Goal: Task Accomplishment & Management: Manage account settings

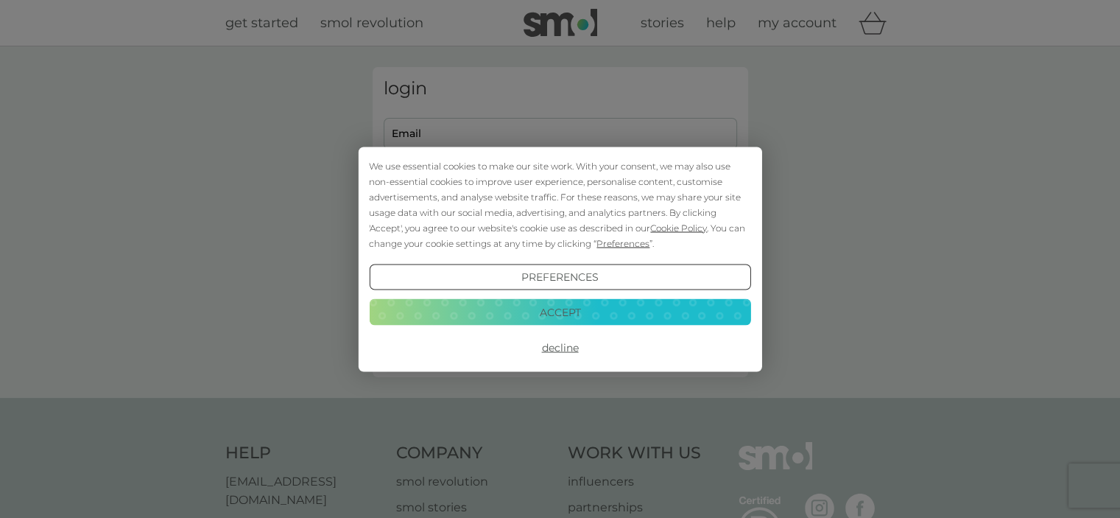
click at [560, 344] on button "Decline" at bounding box center [560, 347] width 382 height 27
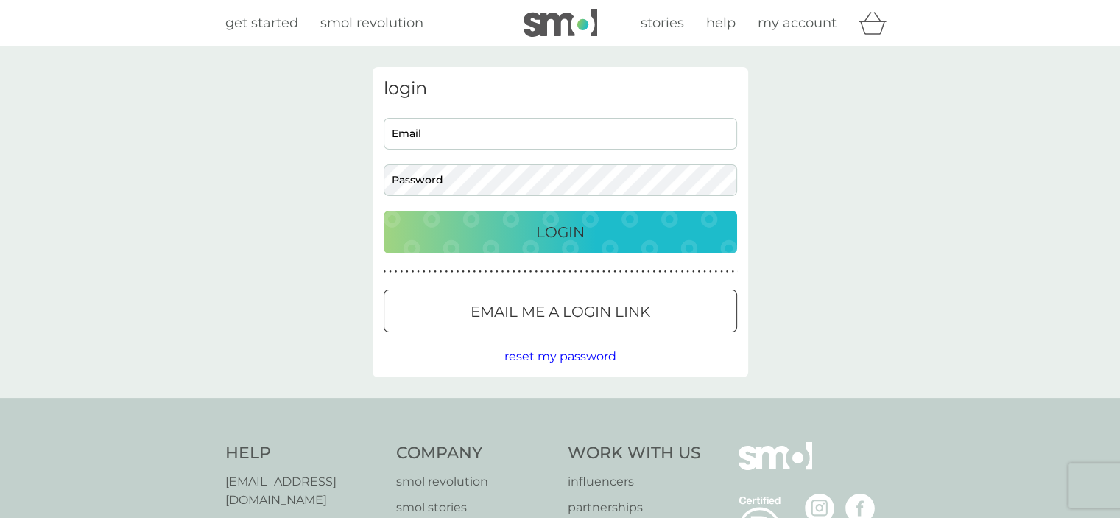
click at [407, 132] on input "Email" at bounding box center [561, 134] width 354 height 32
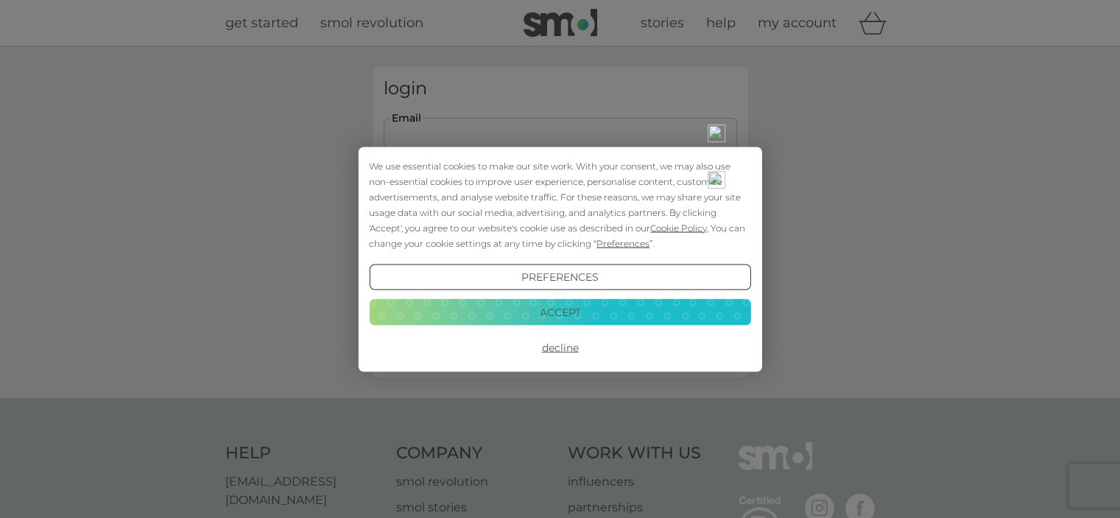
type input "[EMAIL_ADDRESS][DOMAIN_NAME]"
click at [566, 348] on button "Decline" at bounding box center [560, 347] width 382 height 27
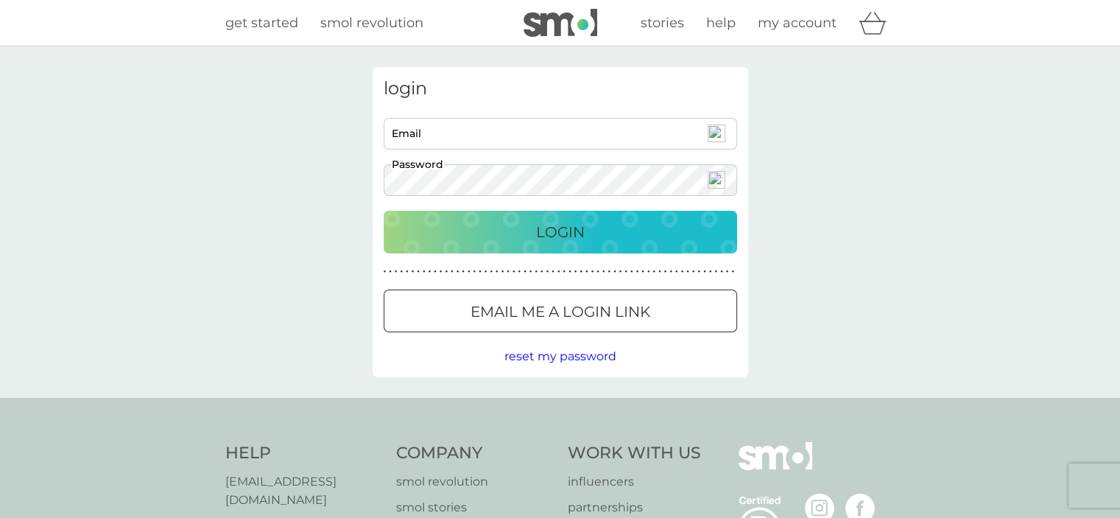
click at [407, 126] on input "Email" at bounding box center [561, 134] width 354 height 32
type input "e.eaton37@outlook.com"
click at [566, 241] on p "Login" at bounding box center [560, 232] width 49 height 24
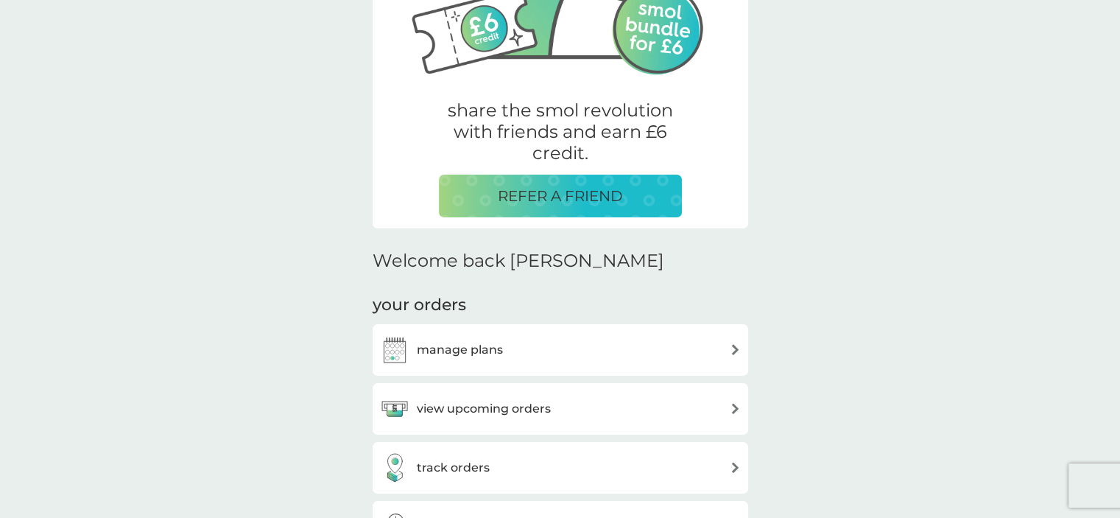
scroll to position [372, 0]
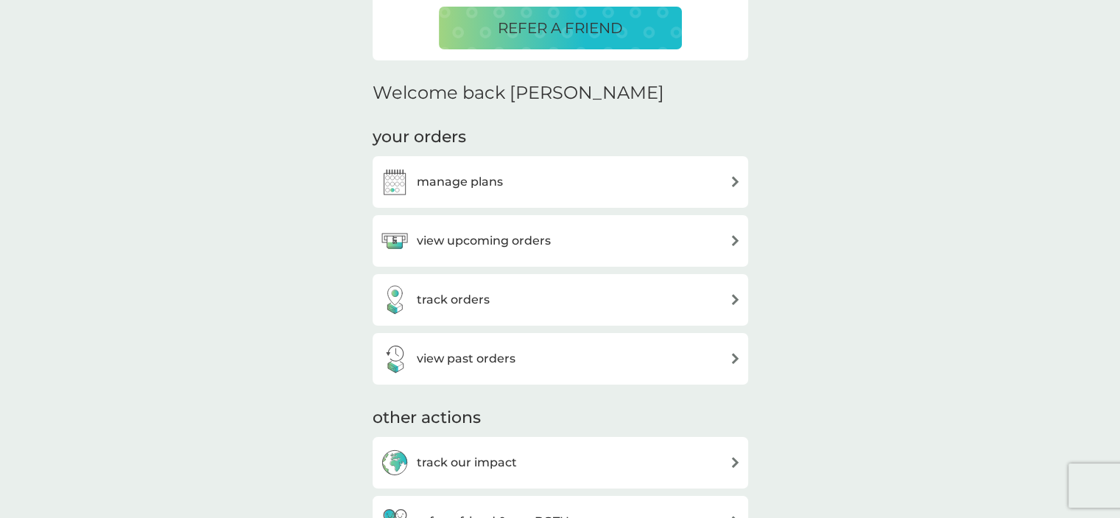
click at [734, 180] on img at bounding box center [735, 181] width 11 height 11
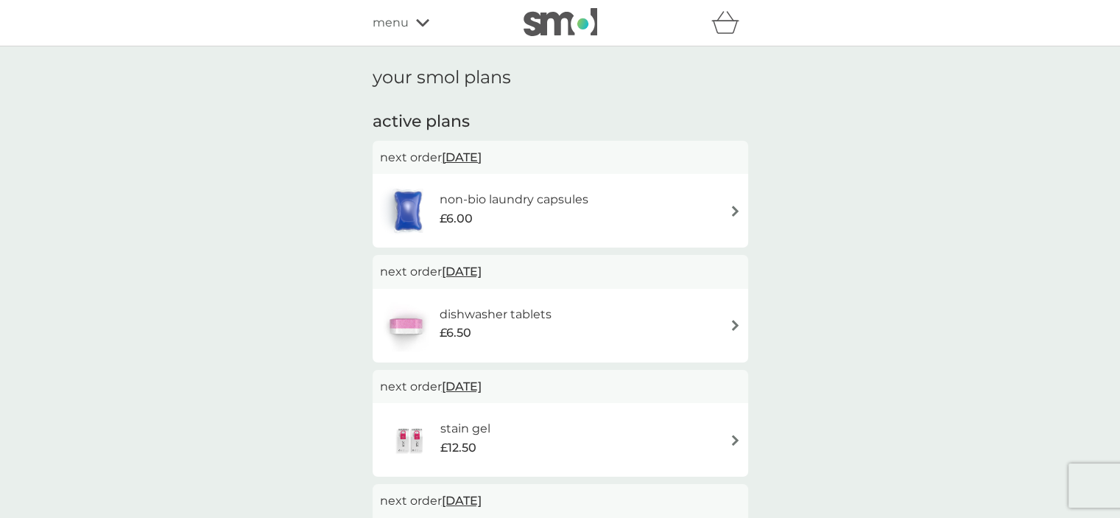
click at [393, 24] on span "menu" at bounding box center [391, 22] width 36 height 19
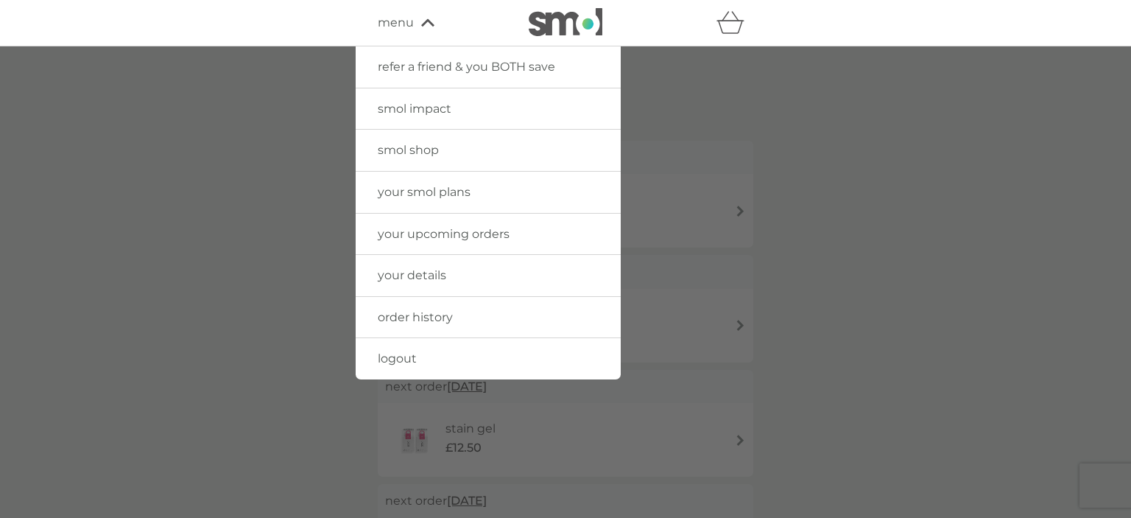
click at [393, 231] on span "your upcoming orders" at bounding box center [444, 234] width 132 height 14
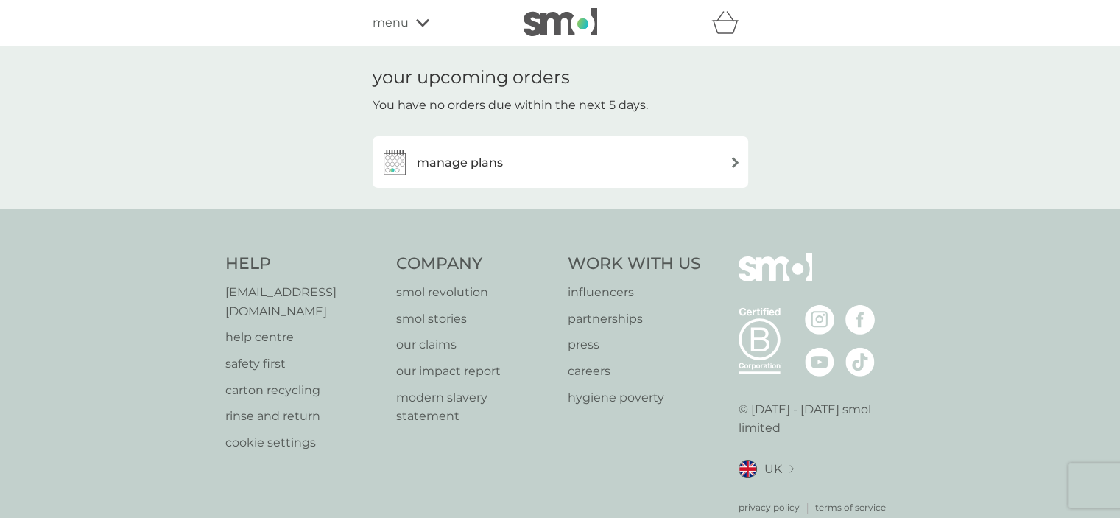
click at [740, 163] on img at bounding box center [735, 162] width 11 height 11
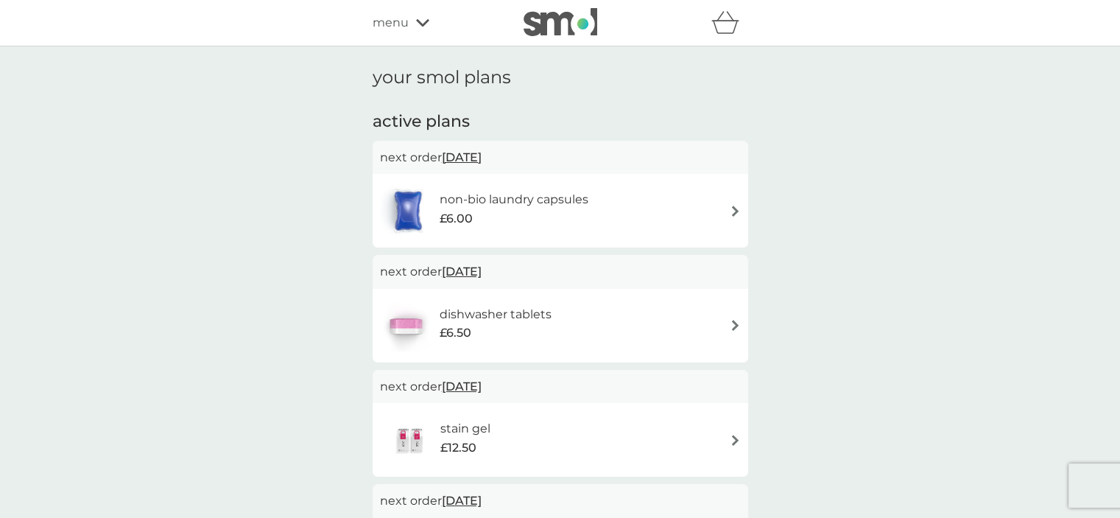
click at [410, 26] on div "menu" at bounding box center [435, 22] width 125 height 19
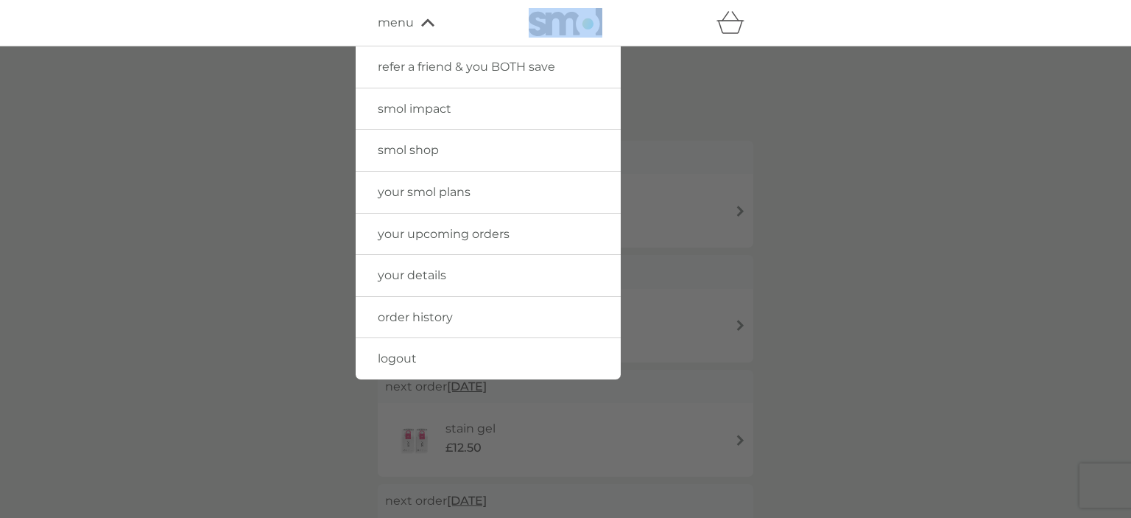
click at [410, 26] on span "menu" at bounding box center [396, 22] width 36 height 19
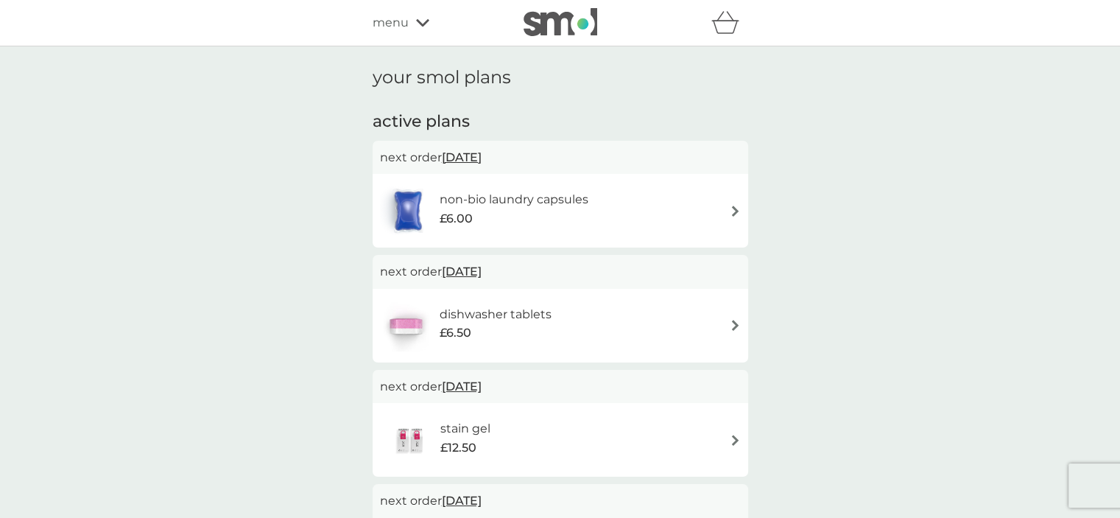
click at [386, 26] on span "menu" at bounding box center [391, 22] width 36 height 19
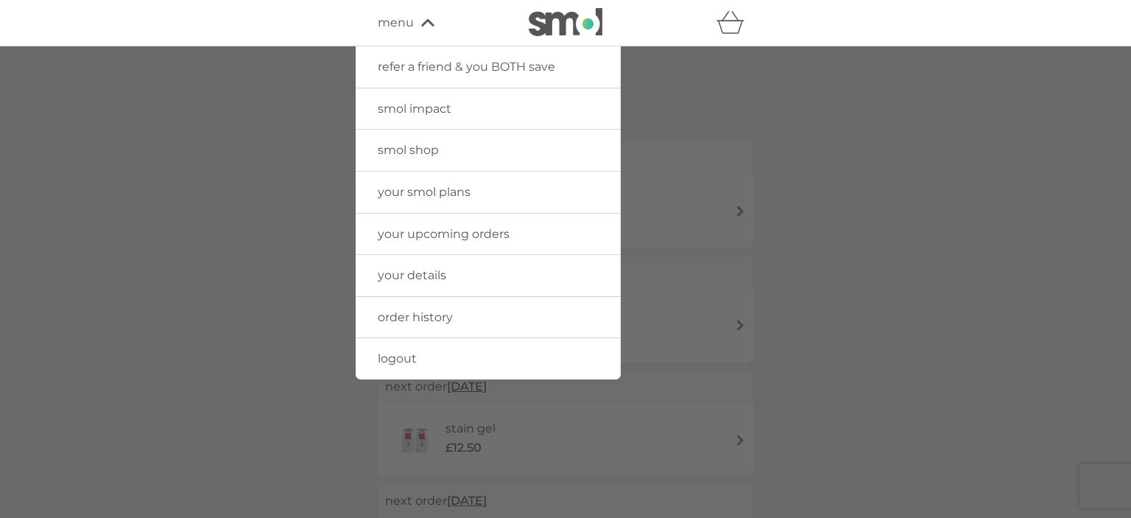
click at [386, 272] on span "your details" at bounding box center [412, 275] width 69 height 14
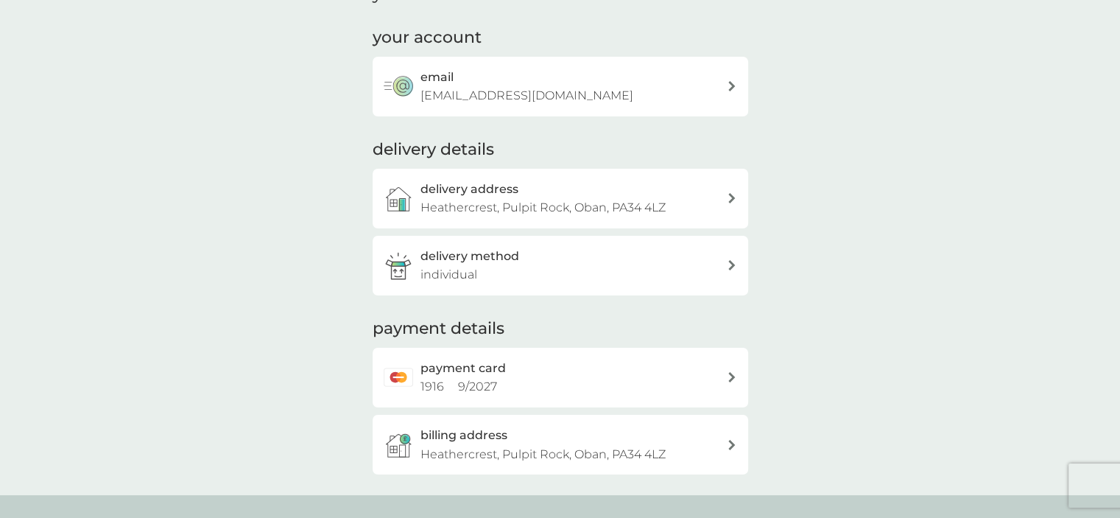
scroll to position [121, 0]
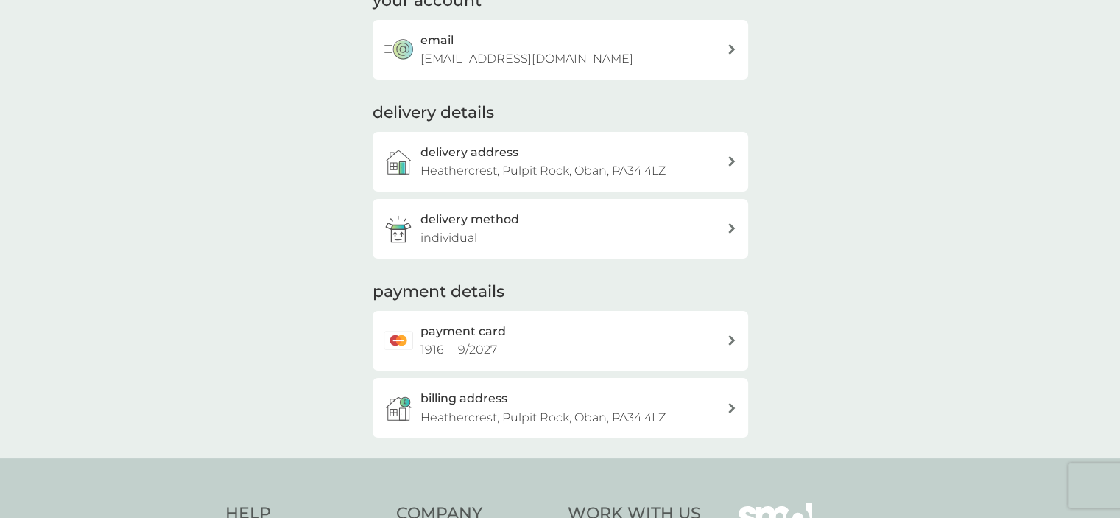
click at [729, 345] on div "payment card 1916 9 / 2027" at bounding box center [561, 341] width 376 height 60
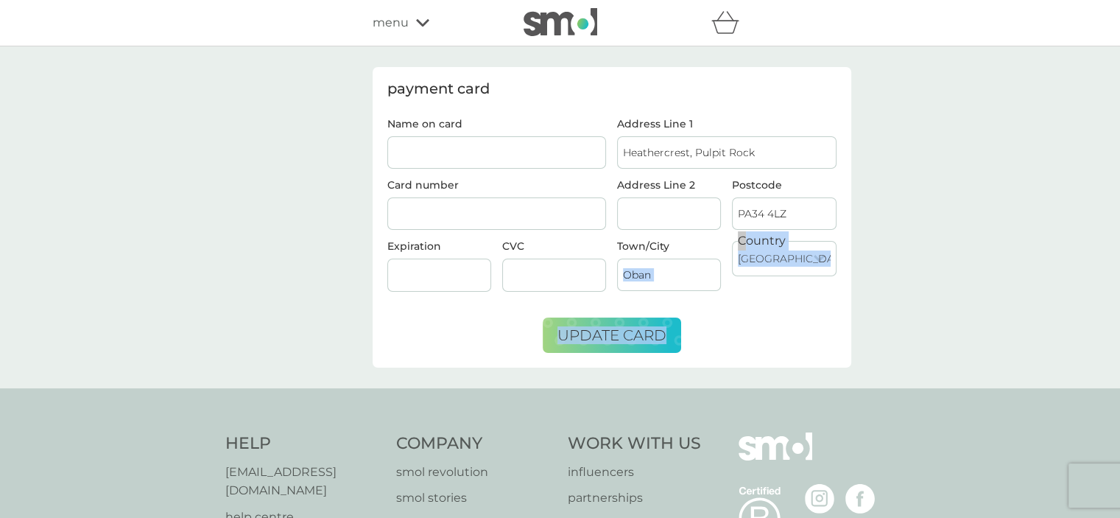
drag, startPoint x: 729, startPoint y: 343, endPoint x: 715, endPoint y: 285, distance: 59.9
click at [715, 285] on form "Name on card Card number Expiration CVC Address Line [GEOGRAPHIC_DATA] Rock Add…" at bounding box center [611, 236] width 449 height 234
click at [388, 30] on span "menu" at bounding box center [391, 22] width 36 height 19
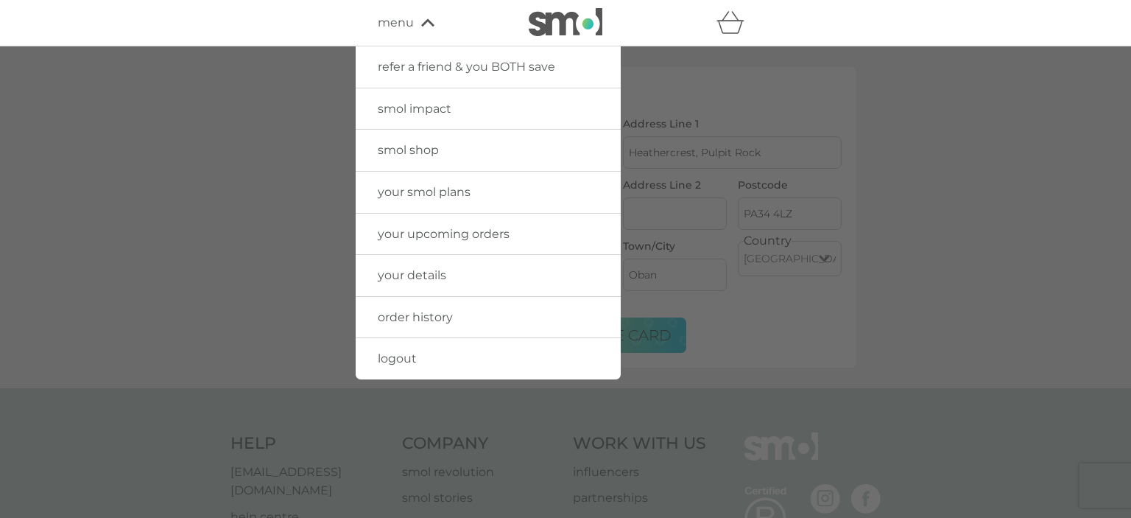
click at [401, 153] on span "smol shop" at bounding box center [408, 150] width 61 height 14
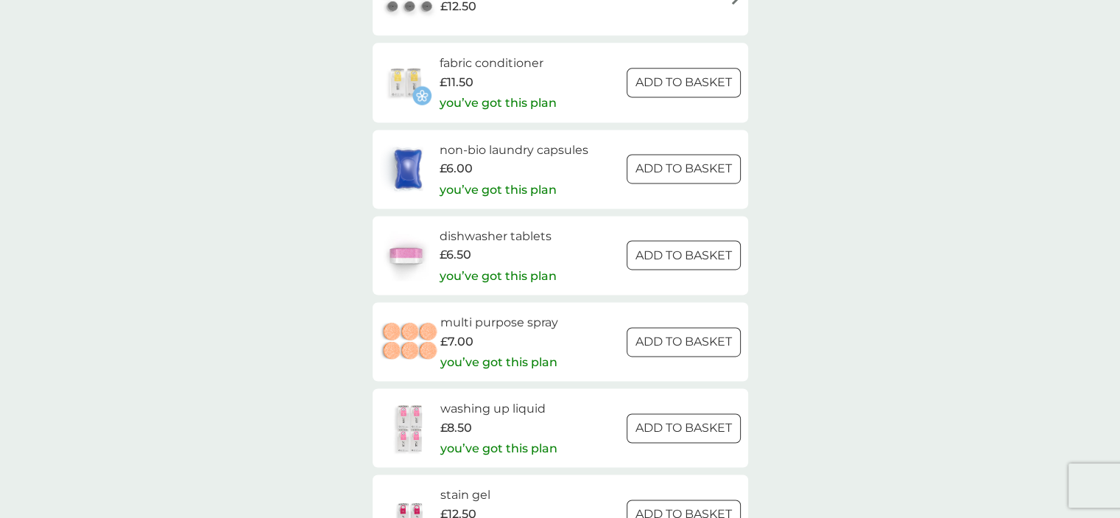
scroll to position [2021, 0]
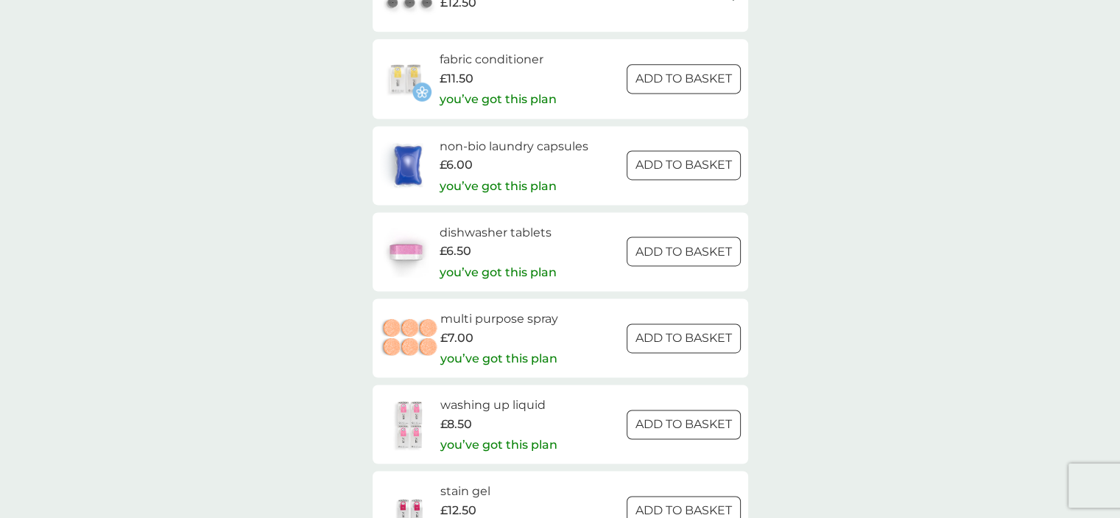
click at [681, 82] on div at bounding box center [683, 78] width 53 height 15
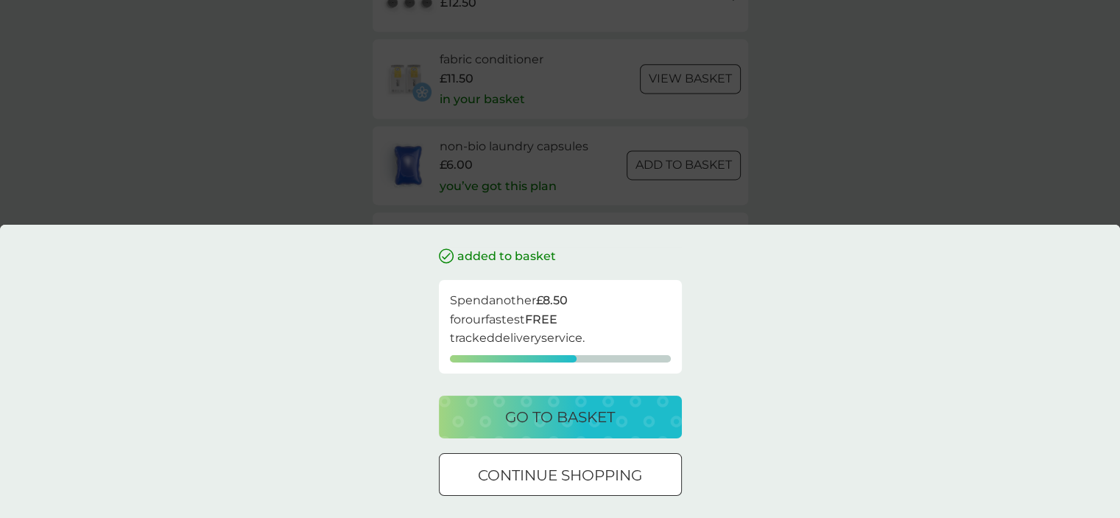
click at [579, 475] on div at bounding box center [578, 474] width 2 height 2
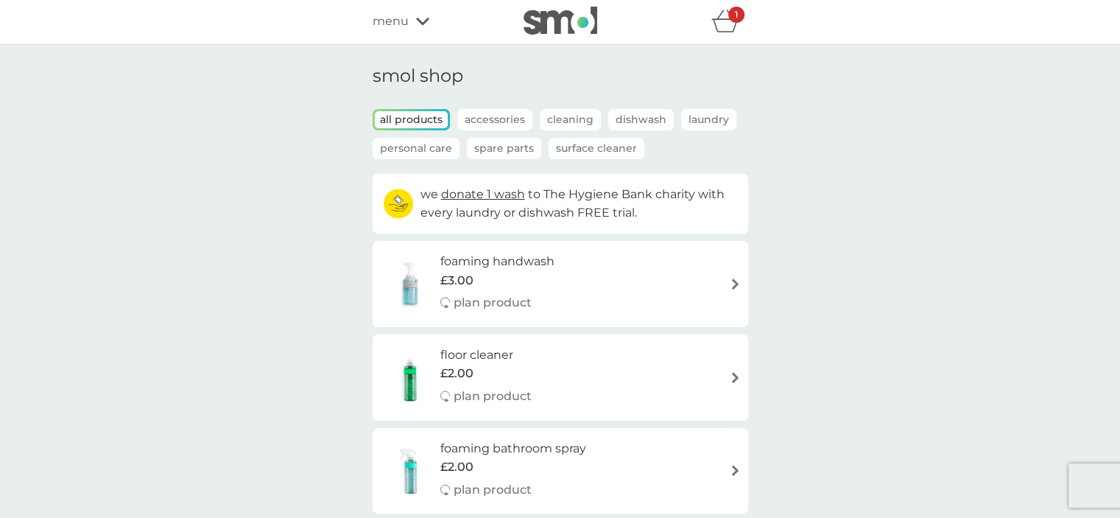
scroll to position [0, 0]
click at [715, 29] on icon "basket" at bounding box center [724, 27] width 25 height 13
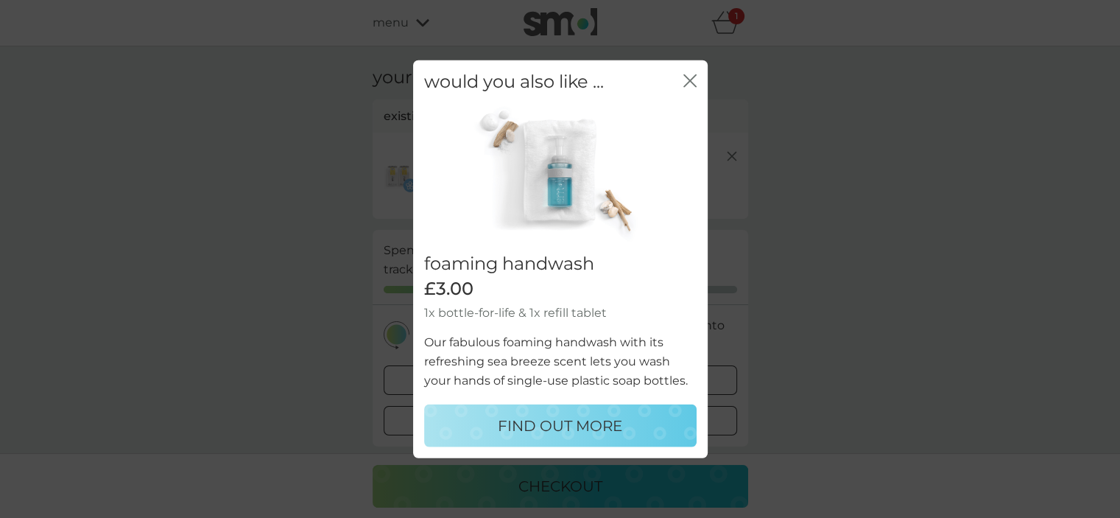
click at [679, 83] on div "would you also like ... close" at bounding box center [560, 81] width 295 height 43
click at [688, 77] on icon "close" at bounding box center [690, 80] width 13 height 13
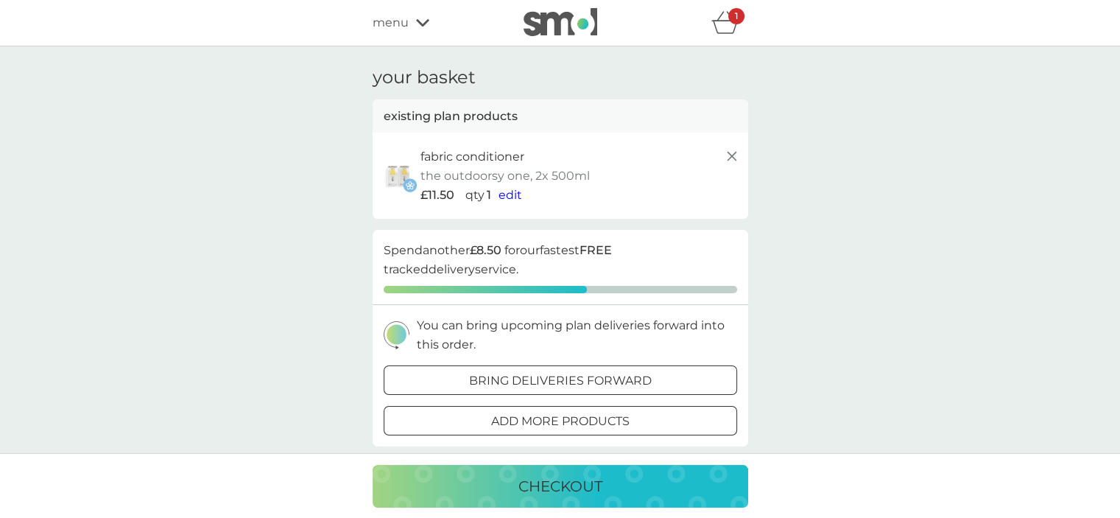
click at [508, 189] on span "edit" at bounding box center [511, 195] width 24 height 14
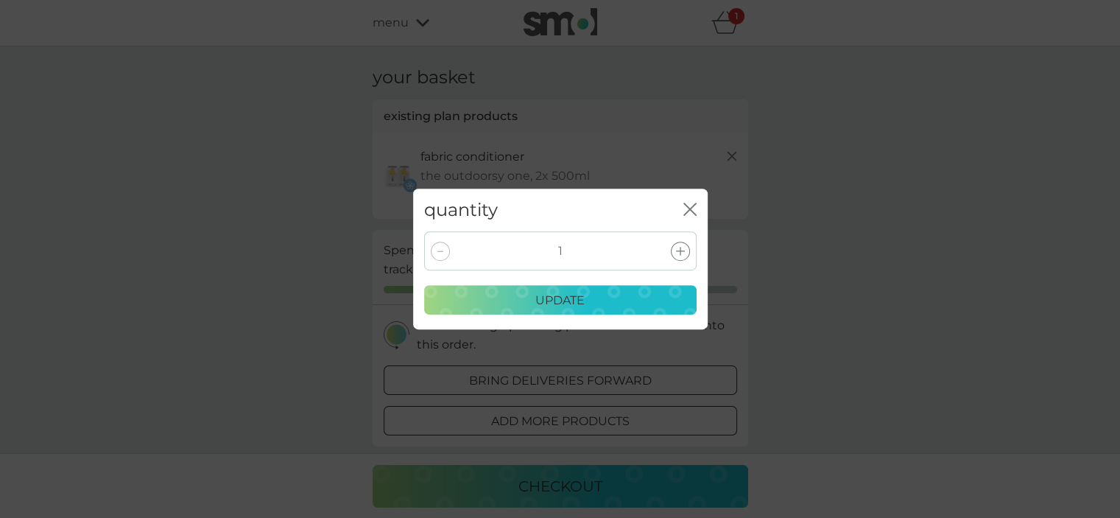
click at [438, 251] on icon at bounding box center [441, 250] width 6 height 1
click at [569, 295] on p "update" at bounding box center [560, 300] width 49 height 19
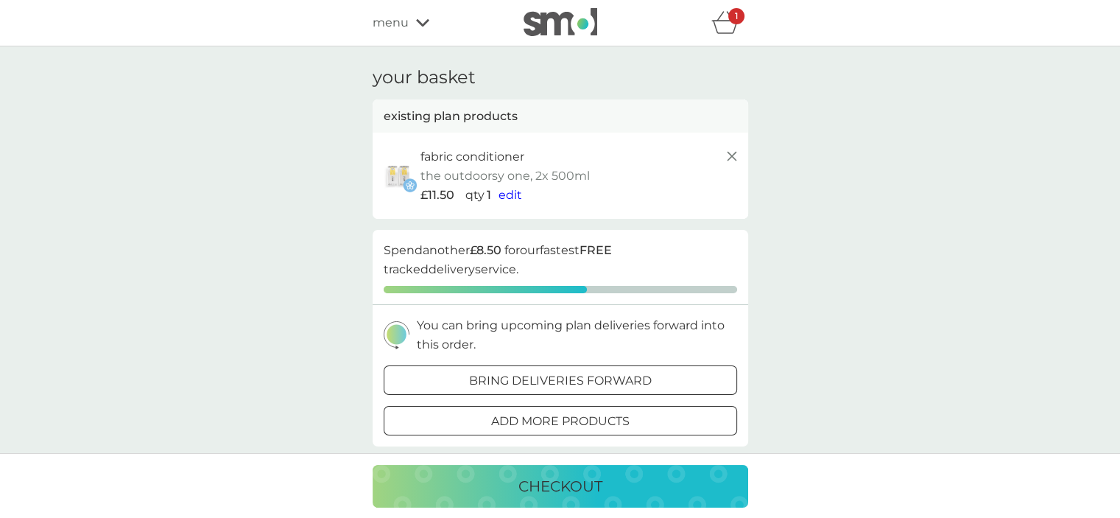
click at [575, 339] on p "You can bring upcoming plan deliveries forward into this order." at bounding box center [577, 335] width 320 height 38
click at [731, 161] on icon at bounding box center [732, 156] width 18 height 18
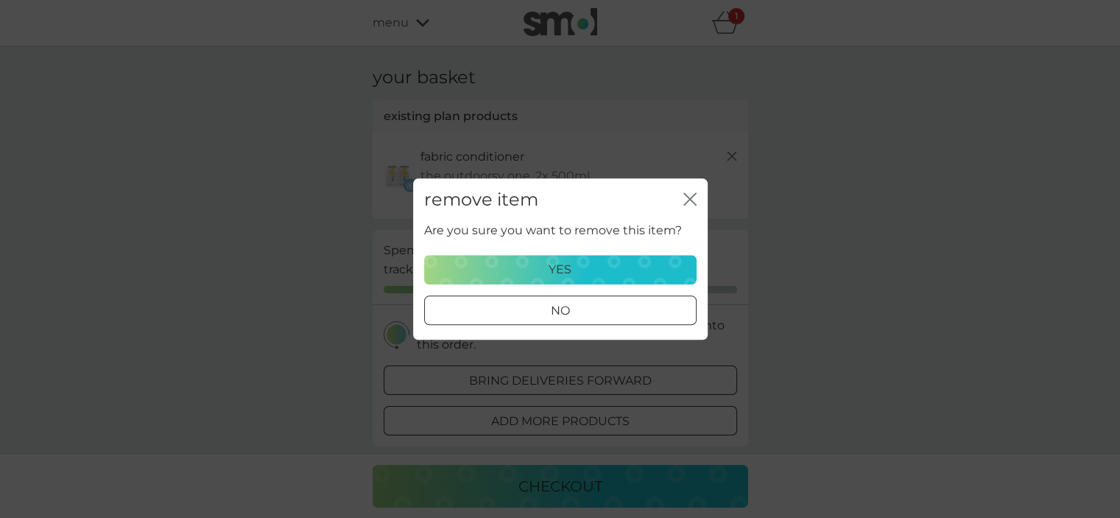
click at [537, 268] on div "yes" at bounding box center [560, 269] width 253 height 19
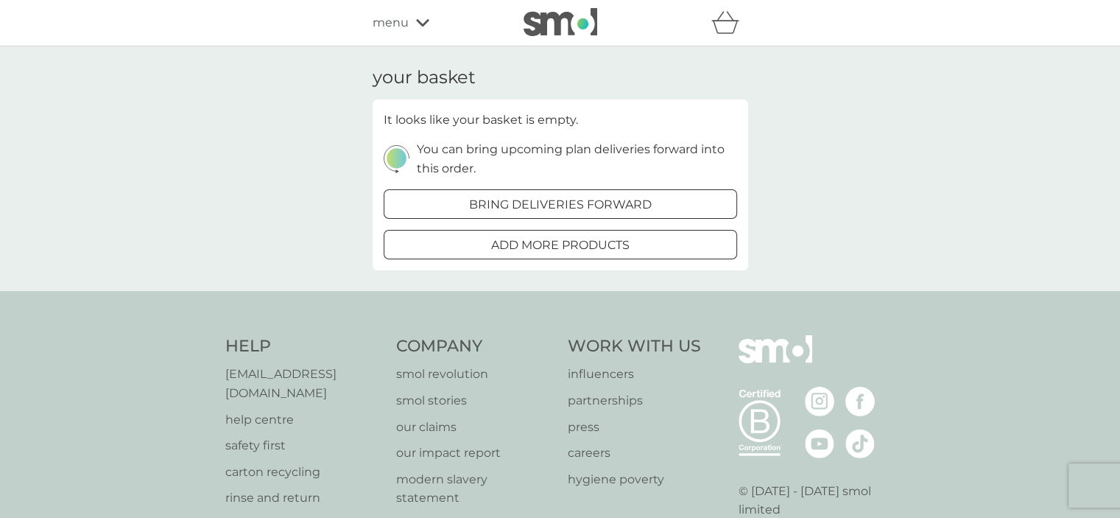
drag, startPoint x: 642, startPoint y: 197, endPoint x: 613, endPoint y: 211, distance: 32.6
click at [613, 211] on p "bring deliveries forward" at bounding box center [560, 204] width 183 height 19
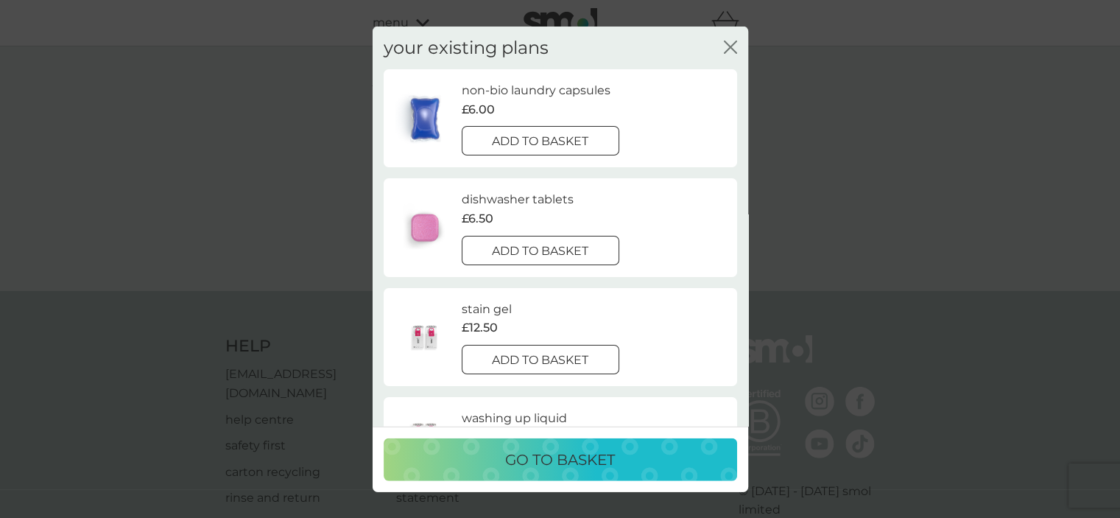
drag, startPoint x: 138, startPoint y: 156, endPoint x: 411, endPoint y: 199, distance: 275.9
click at [411, 199] on div "your existing plans close non-bio laundry capsules £6.00 add to basket dishwash…" at bounding box center [560, 259] width 1120 height 518
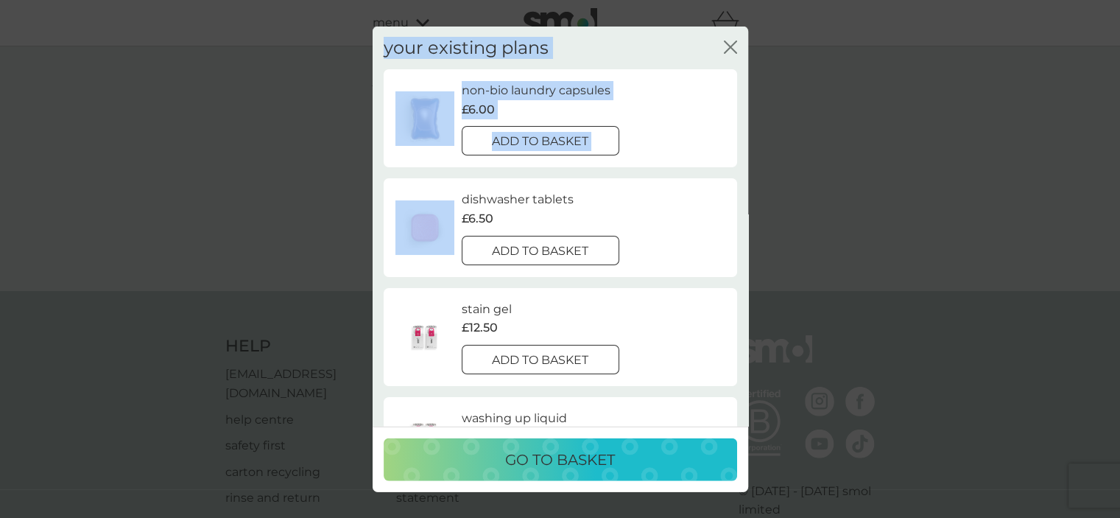
click at [653, 129] on div "non-bio laundry capsules £6.00 add to basket" at bounding box center [594, 118] width 264 height 74
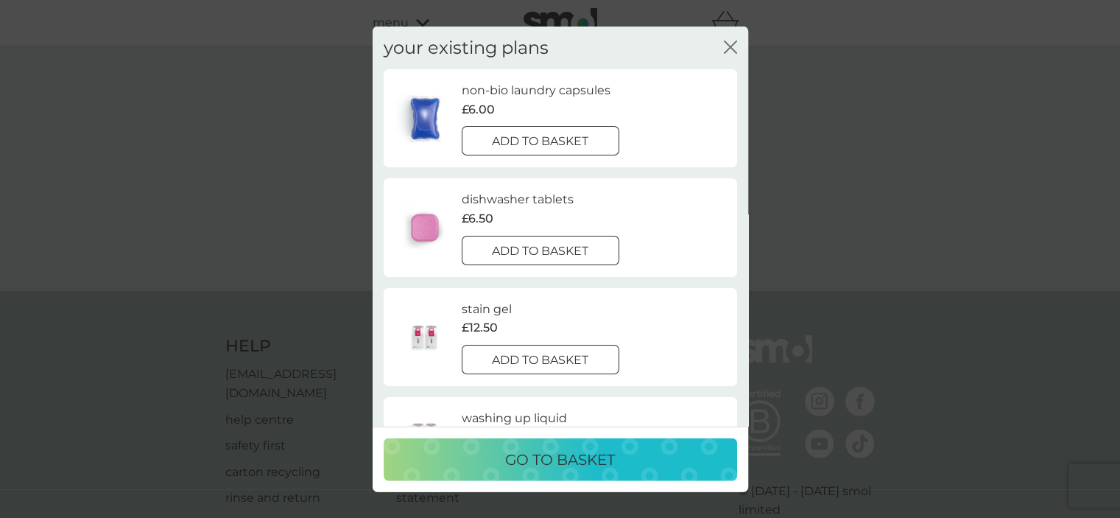
click at [545, 454] on p "go to basket" at bounding box center [560, 460] width 110 height 24
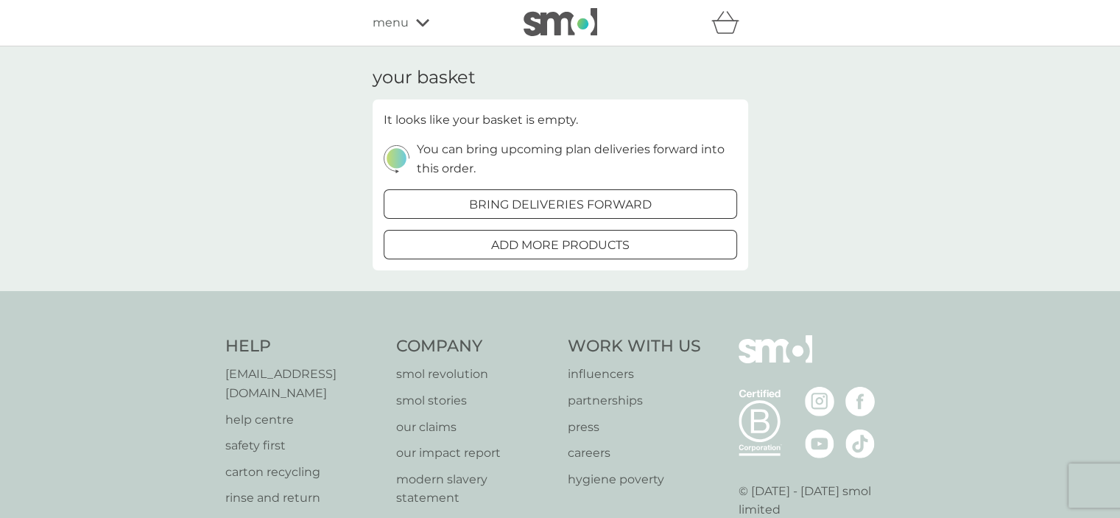
click at [399, 24] on span "menu" at bounding box center [391, 22] width 36 height 19
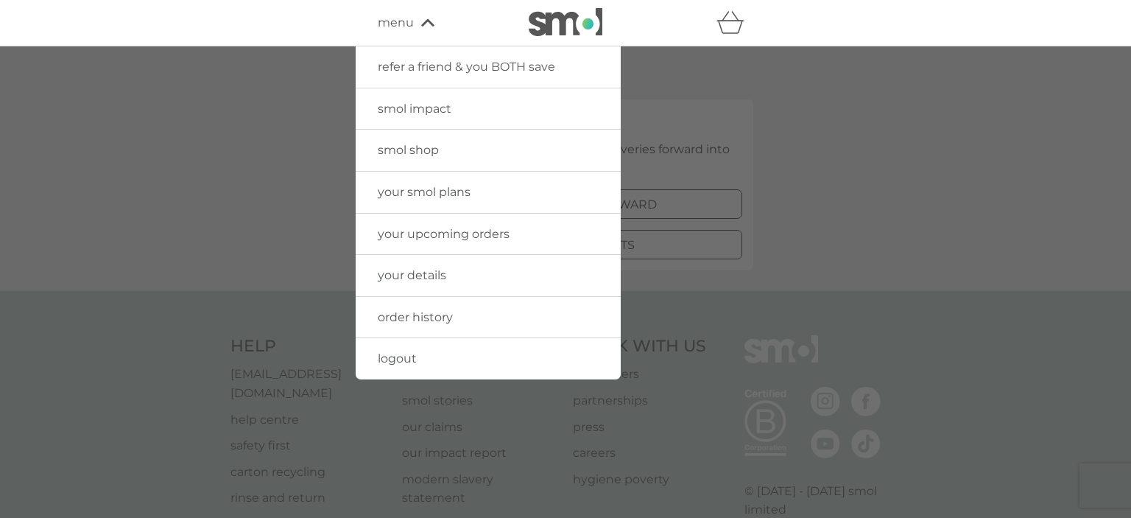
click at [399, 228] on span "your upcoming orders" at bounding box center [444, 234] width 132 height 14
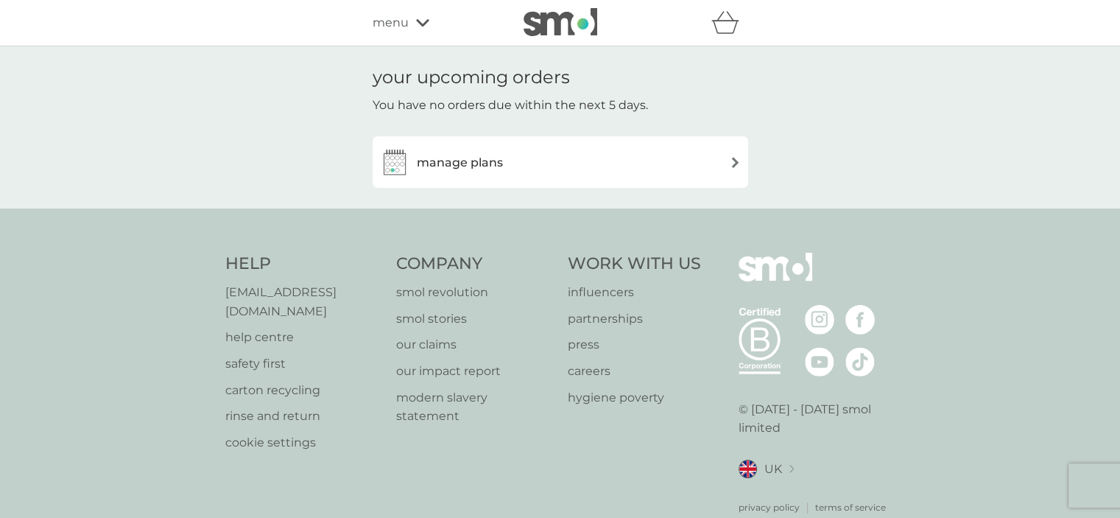
click at [732, 163] on img at bounding box center [735, 162] width 11 height 11
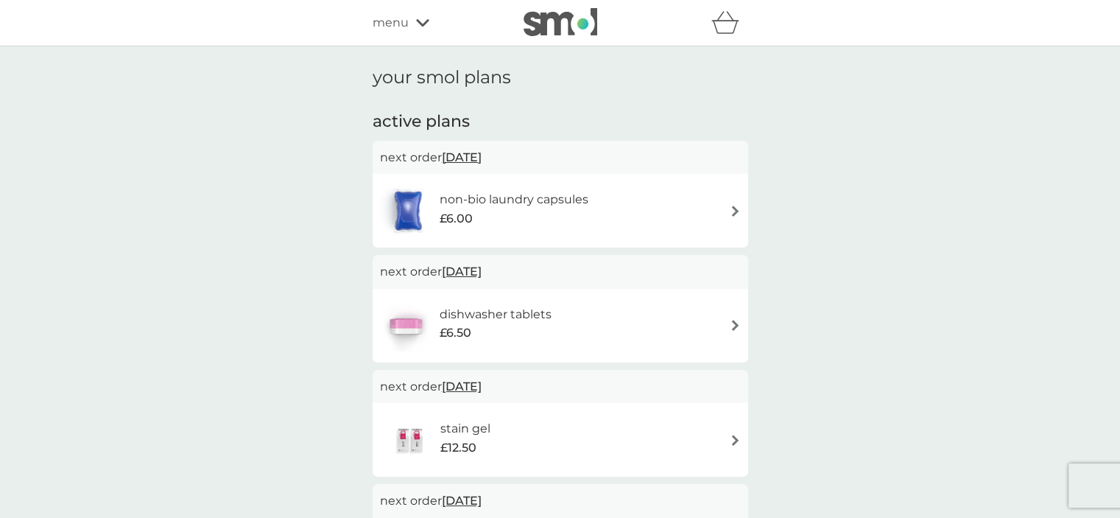
click at [735, 208] on img at bounding box center [735, 211] width 11 height 11
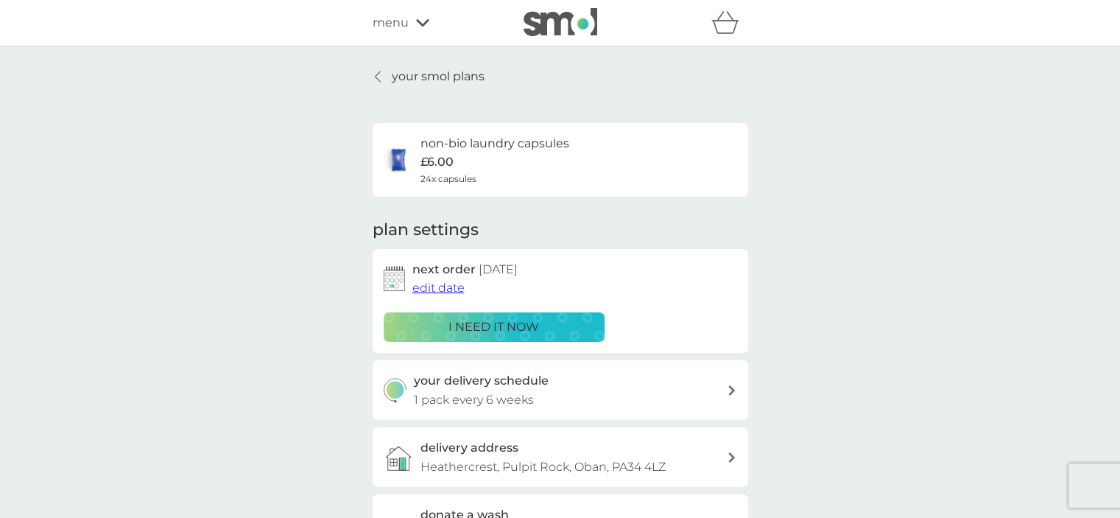
click at [432, 289] on span "edit date" at bounding box center [439, 288] width 52 height 14
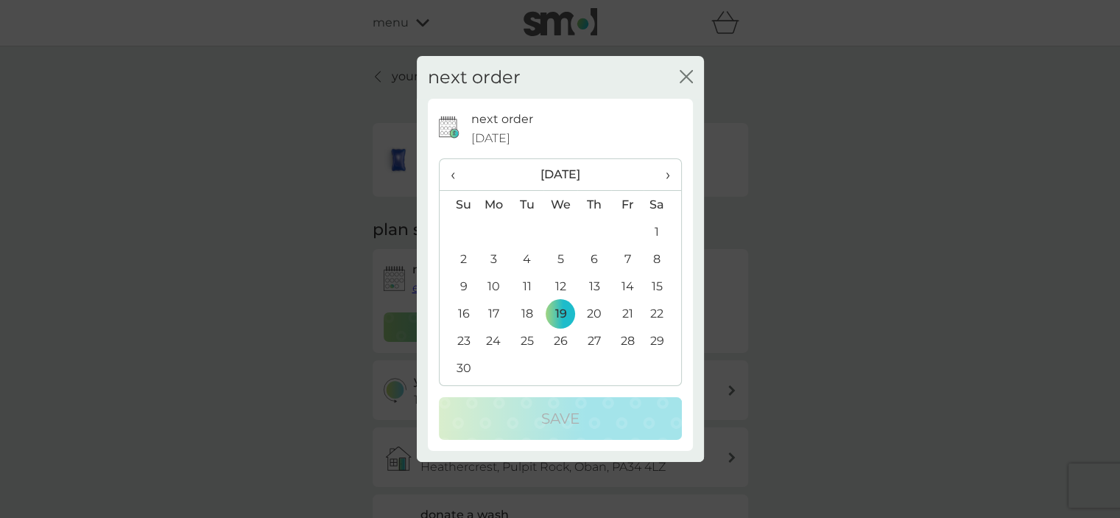
click at [666, 178] on span "›" at bounding box center [662, 174] width 15 height 31
click at [559, 251] on td "10" at bounding box center [561, 258] width 34 height 27
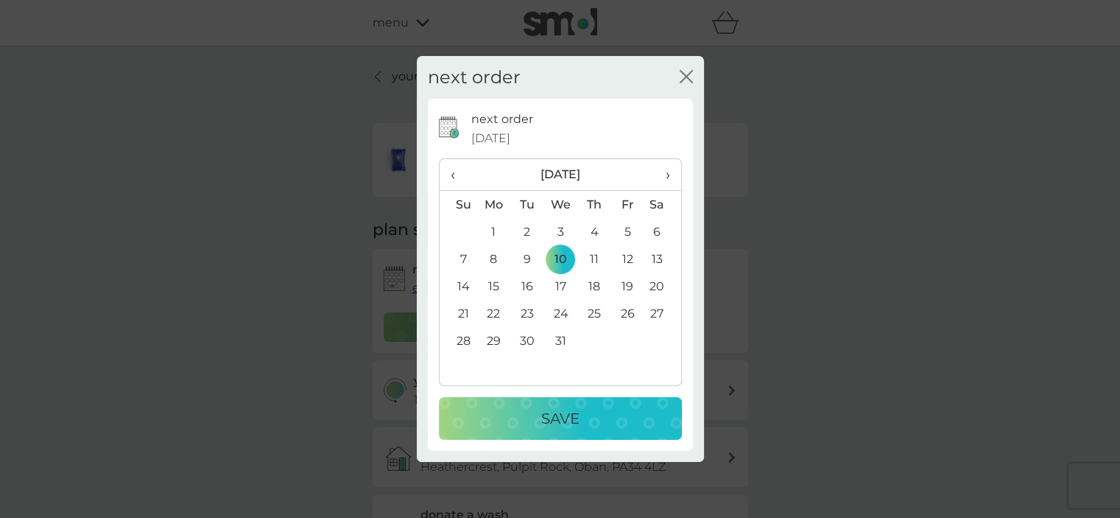
click at [559, 251] on td "10" at bounding box center [561, 258] width 34 height 27
click at [554, 418] on p "Save" at bounding box center [560, 419] width 38 height 24
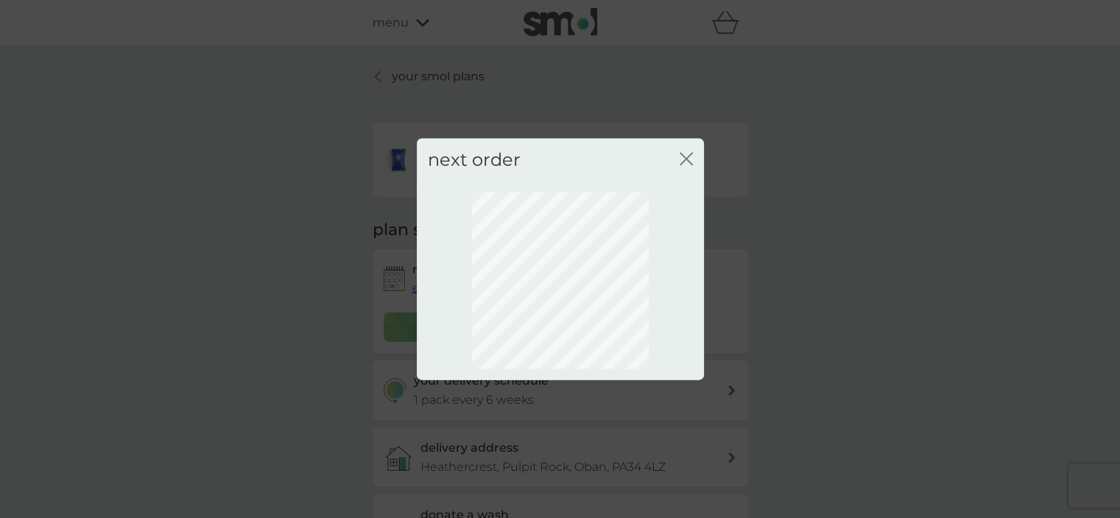
click at [689, 155] on icon "close" at bounding box center [690, 158] width 6 height 12
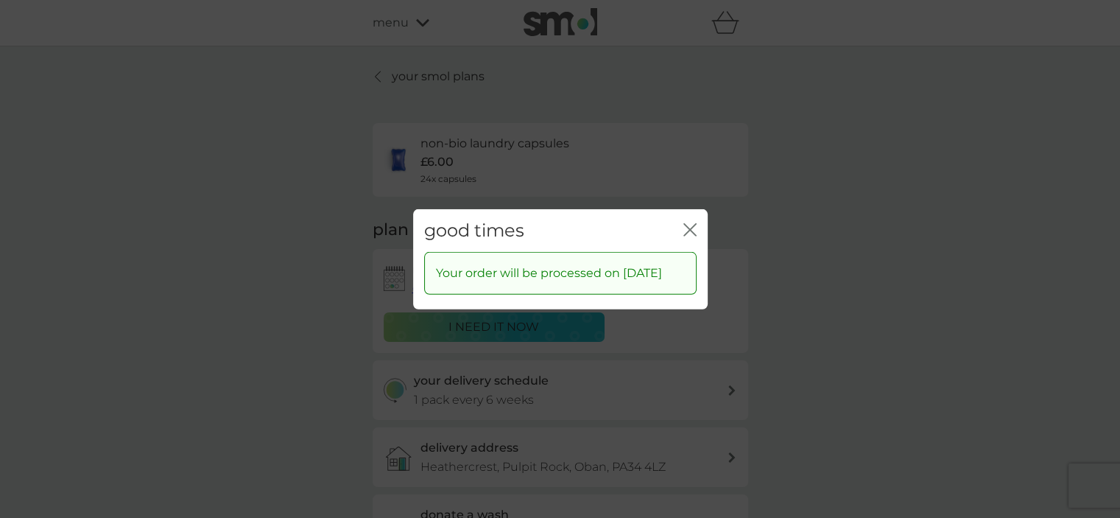
click at [878, 289] on div "good times close Your order will be processed on [DATE]" at bounding box center [560, 259] width 1120 height 518
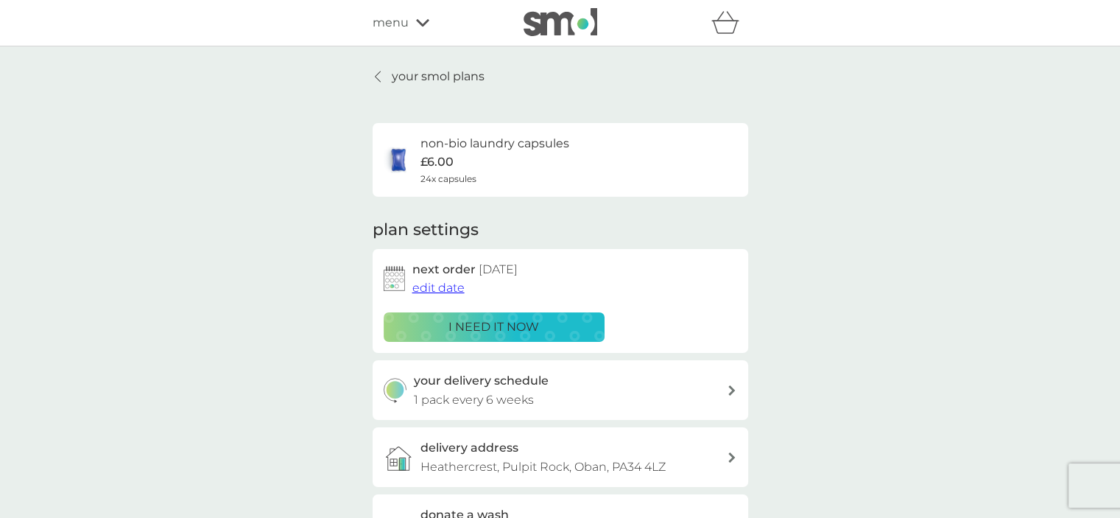
drag, startPoint x: 838, startPoint y: 288, endPoint x: 877, endPoint y: 281, distance: 40.3
click at [877, 281] on div "your smol plans non-bio laundry capsules £6.00 24x capsules plan settings next …" at bounding box center [560, 397] width 1120 height 703
click at [729, 394] on icon at bounding box center [732, 390] width 7 height 10
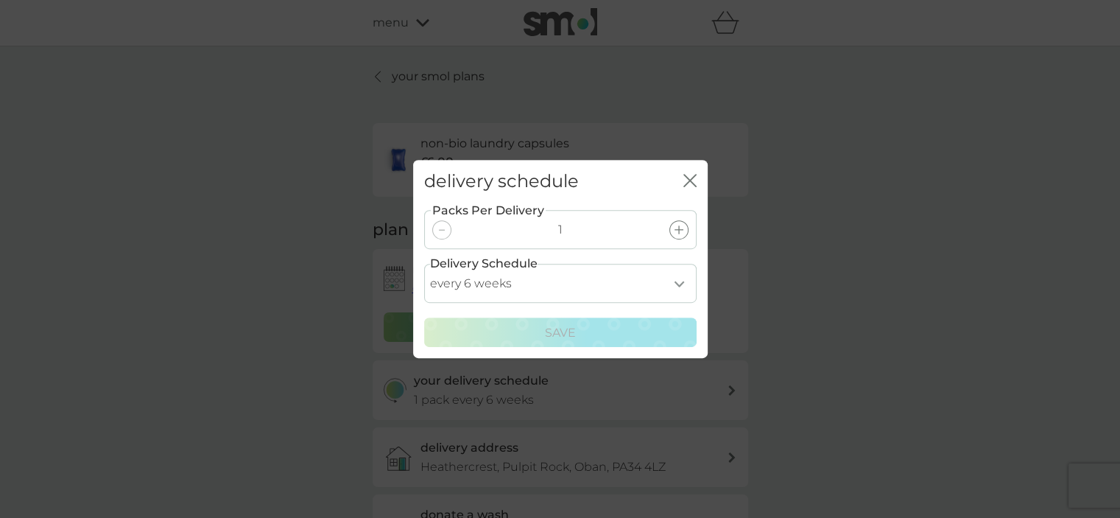
drag, startPoint x: 681, startPoint y: 278, endPoint x: 675, endPoint y: 296, distance: 19.3
click at [675, 296] on select "every 1 week every 2 weeks every 3 weeks every 4 weeks every 5 weeks every 6 we…" at bounding box center [560, 283] width 273 height 39
select select "119"
click at [424, 264] on select "every 1 week every 2 weeks every 3 weeks every 4 weeks every 5 weeks every 6 we…" at bounding box center [560, 283] width 273 height 39
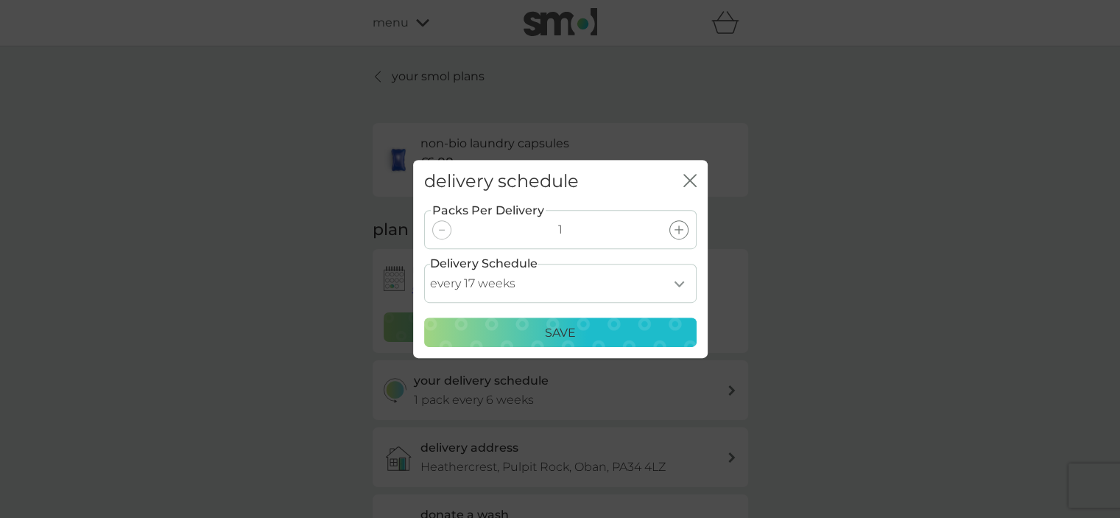
click at [559, 338] on p "Save" at bounding box center [560, 332] width 31 height 19
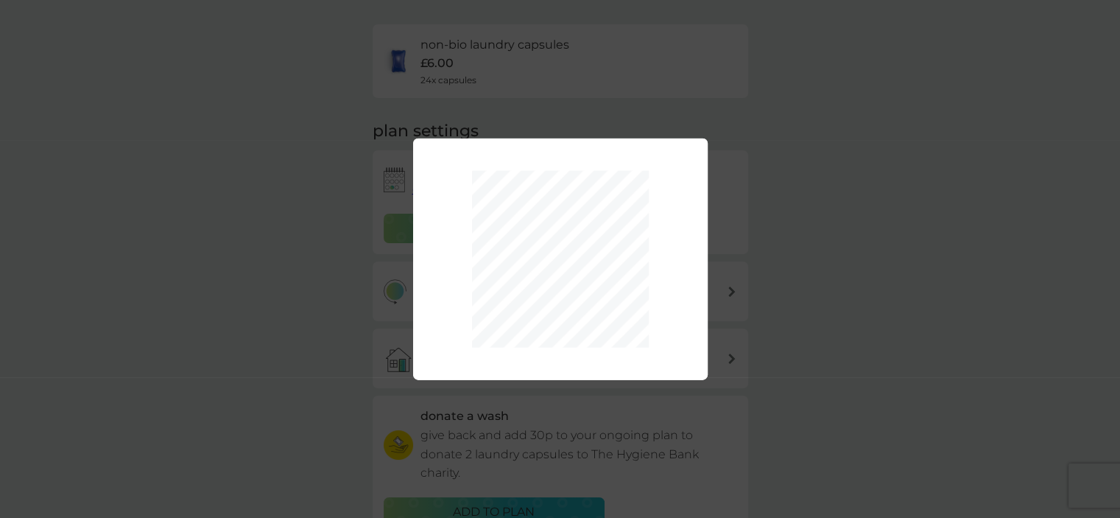
scroll to position [138, 0]
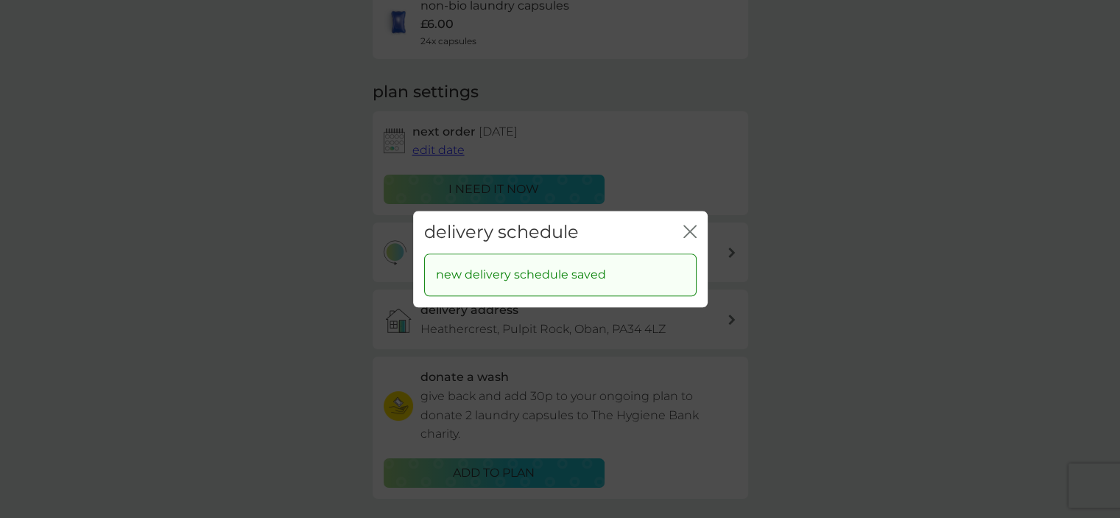
click at [692, 232] on icon "close" at bounding box center [690, 231] width 13 height 13
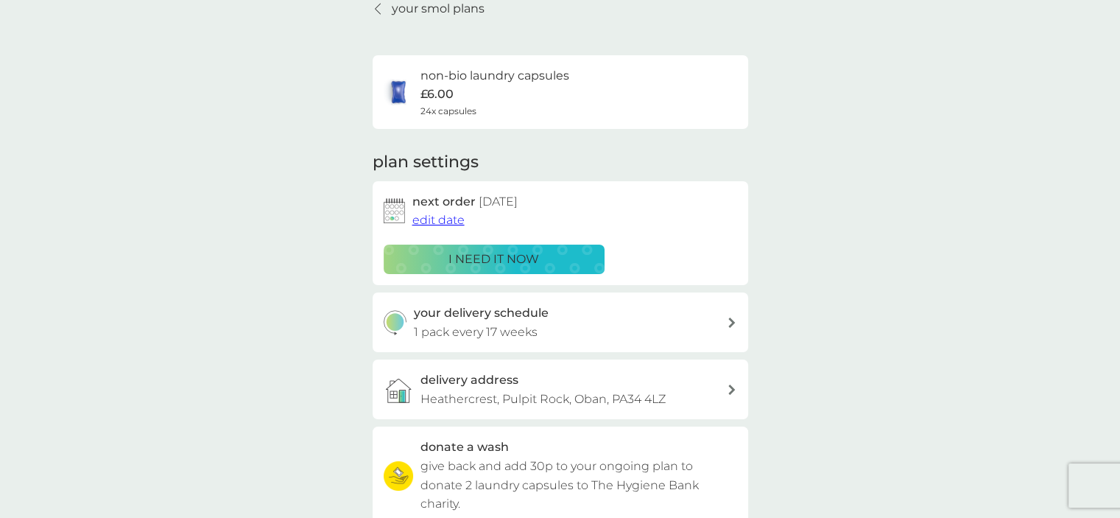
scroll to position [0, 0]
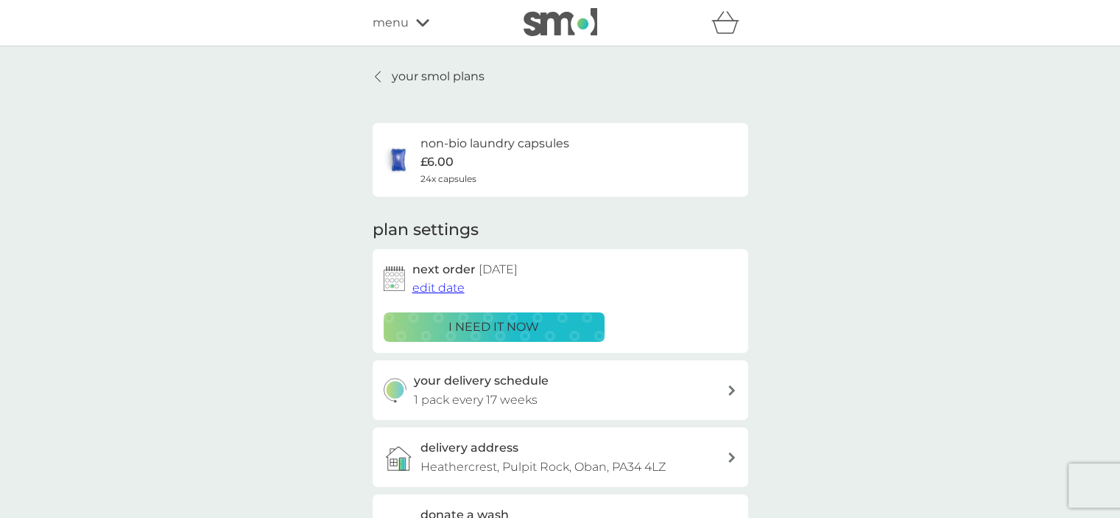
click at [429, 74] on p "your smol plans" at bounding box center [438, 76] width 93 height 19
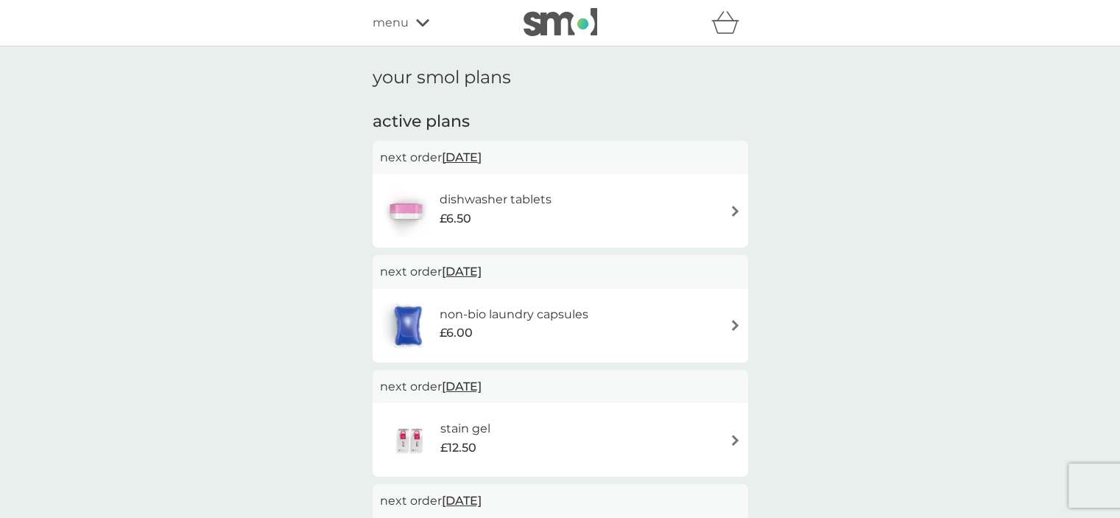
click at [726, 207] on div "dishwasher tablets £6.50" at bounding box center [560, 211] width 361 height 52
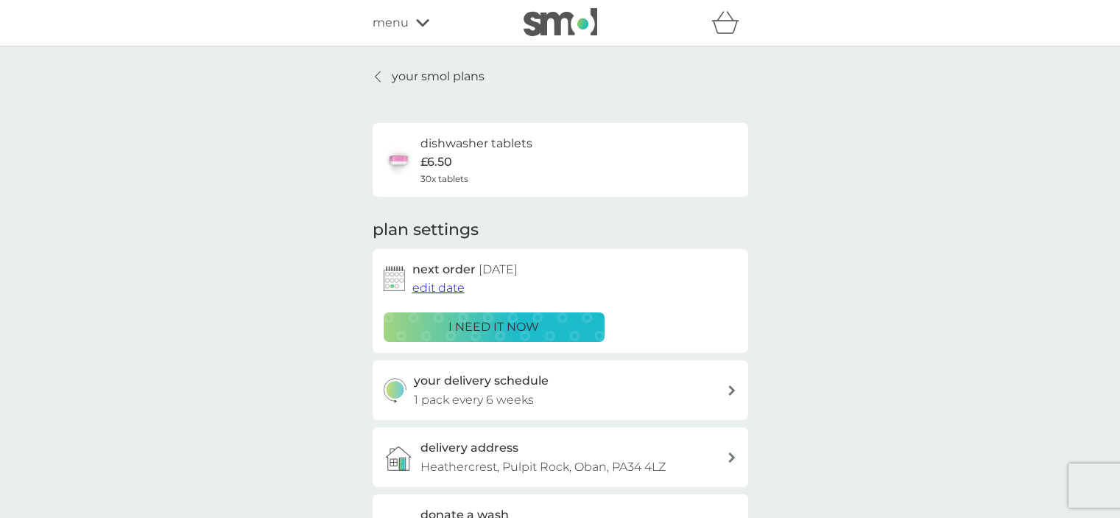
click at [730, 394] on icon at bounding box center [732, 390] width 7 height 10
select select "42"
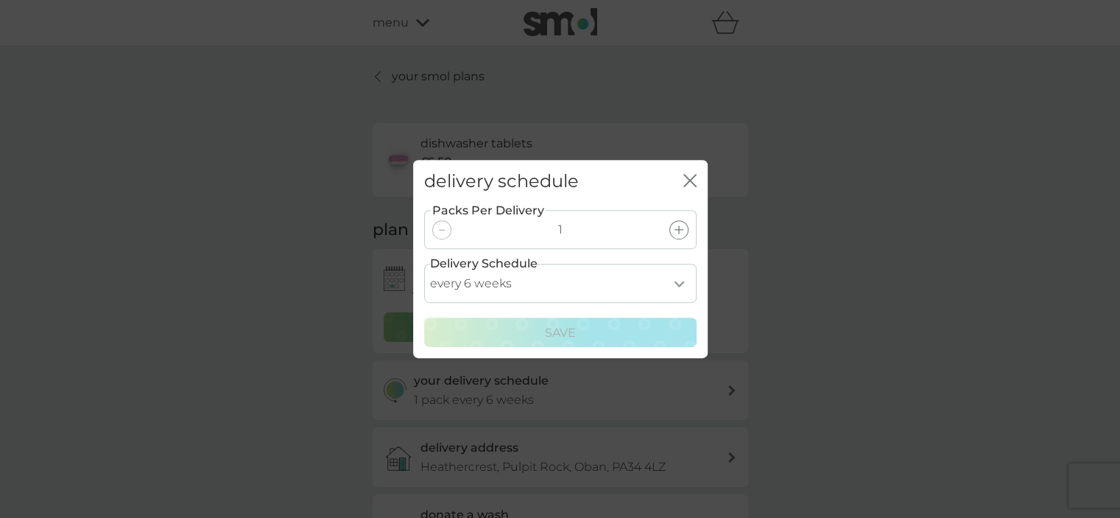
click at [730, 394] on div "delivery schedule close Packs Per Delivery 1 Delivery Schedule every 1 week eve…" at bounding box center [560, 259] width 1120 height 518
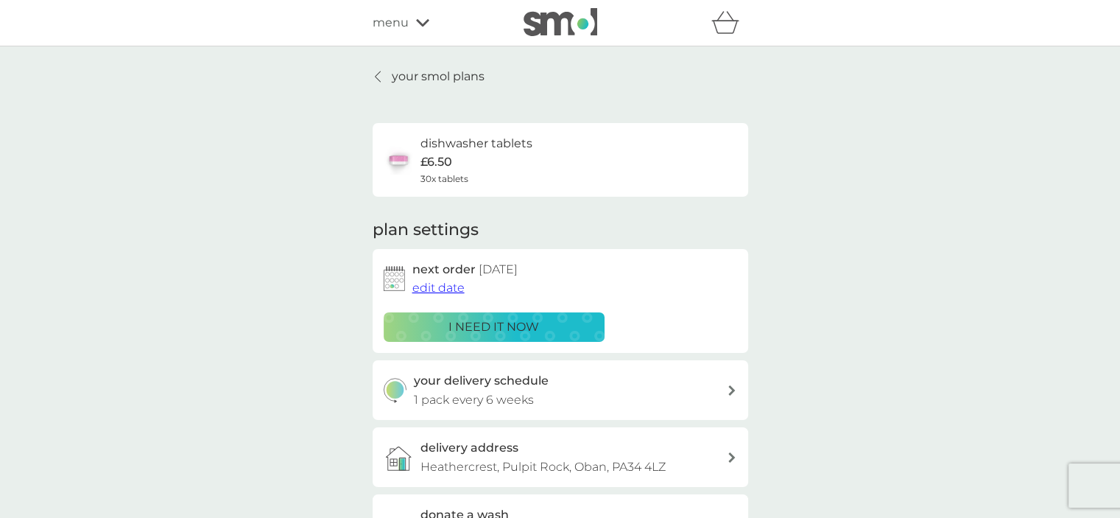
click at [730, 391] on icon at bounding box center [732, 390] width 7 height 10
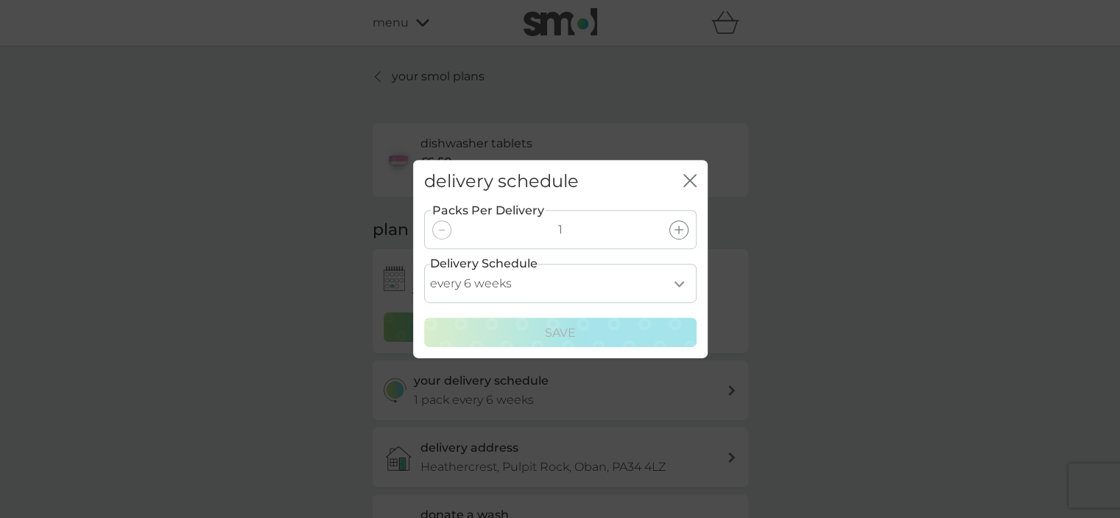
click at [679, 282] on select "every 1 week every 2 weeks every 3 weeks every 4 weeks every 5 weeks every 6 we…" at bounding box center [560, 283] width 273 height 39
select select "119"
click at [424, 264] on select "every 1 week every 2 weeks every 3 weeks every 4 weeks every 5 weeks every 6 we…" at bounding box center [560, 283] width 273 height 39
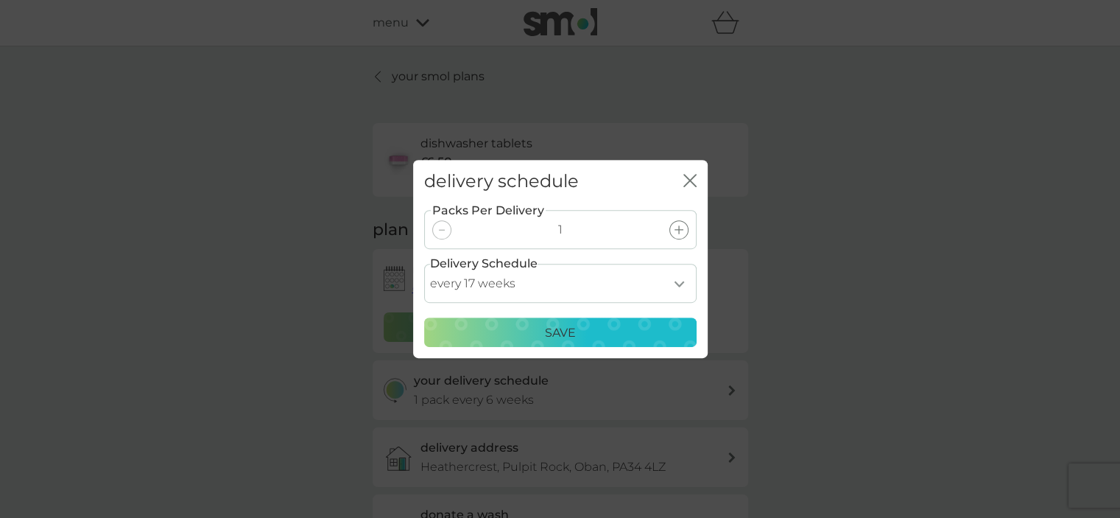
click at [575, 327] on p "Save" at bounding box center [560, 332] width 31 height 19
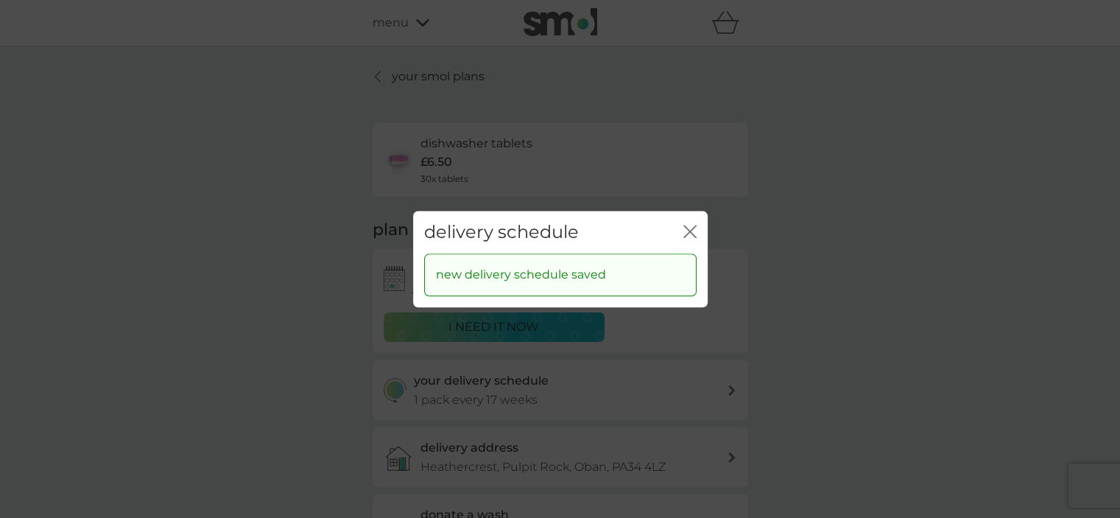
click at [687, 228] on icon "close" at bounding box center [687, 231] width 6 height 12
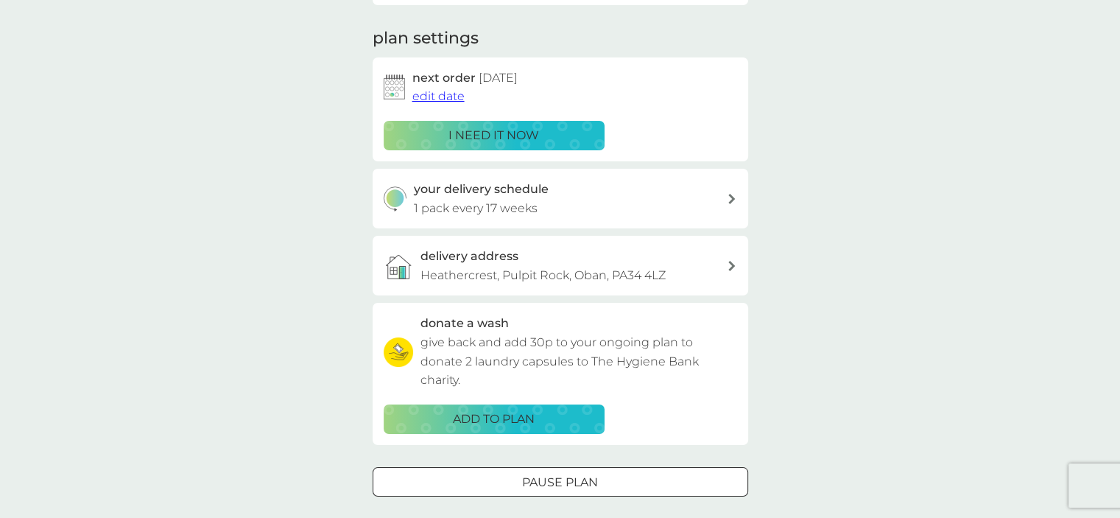
scroll to position [184, 0]
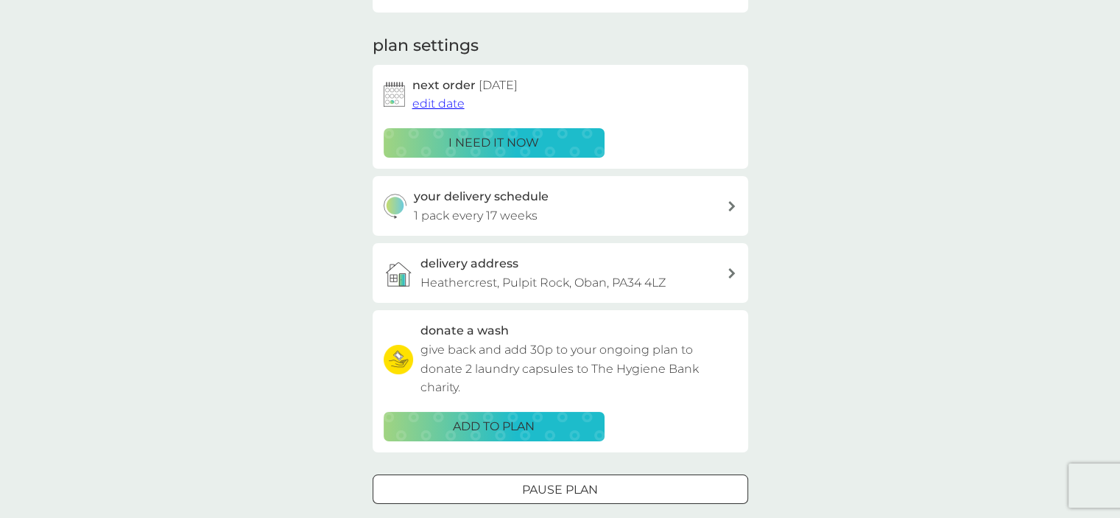
click at [545, 491] on div at bounding box center [560, 489] width 53 height 15
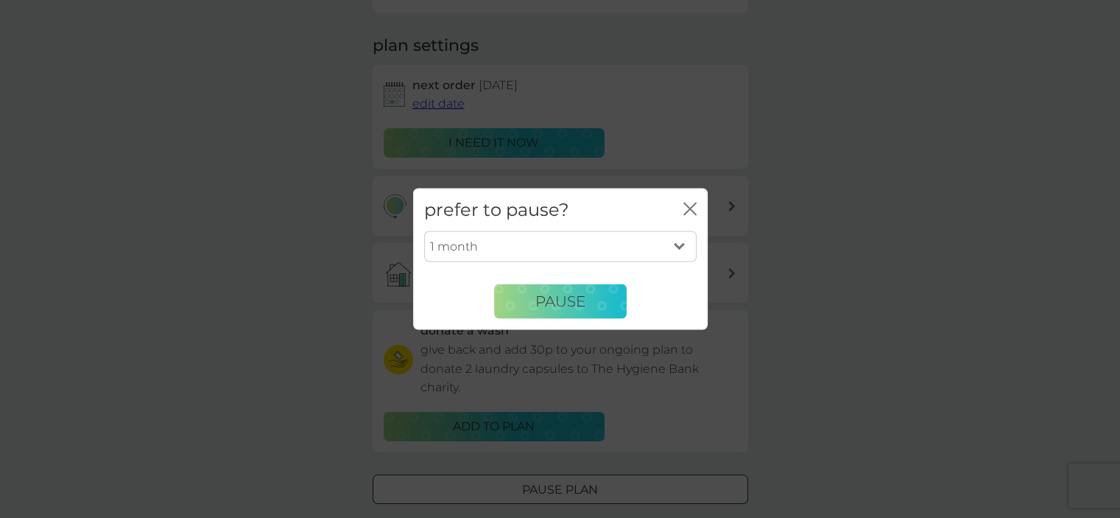
click at [681, 247] on select "1 month 2 months 3 months 4 months 5 months 6 months" at bounding box center [560, 246] width 273 height 31
select select "6"
click at [424, 231] on select "1 month 2 months 3 months 4 months 5 months 6 months" at bounding box center [560, 246] width 273 height 31
click at [533, 303] on button "Pause" at bounding box center [560, 301] width 133 height 35
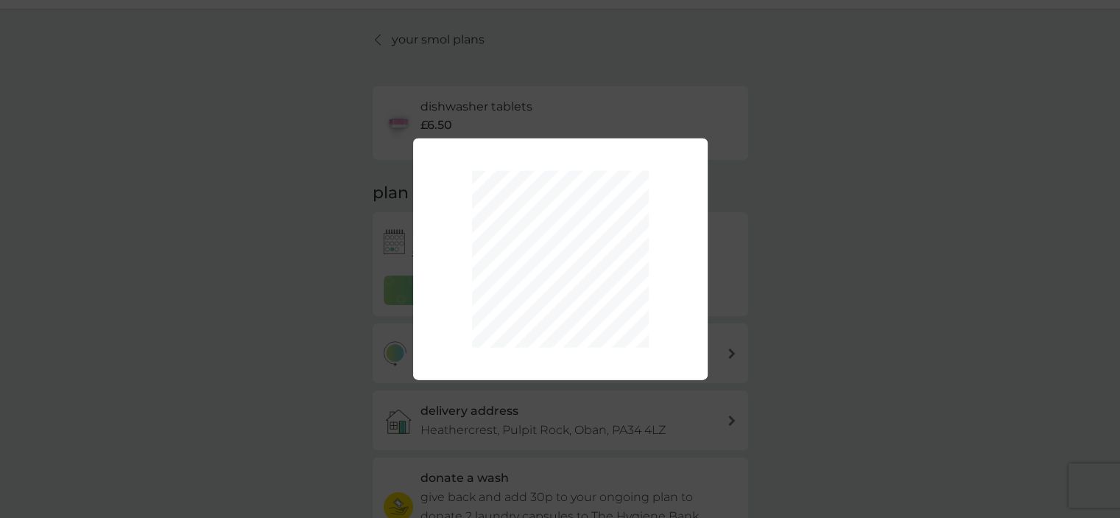
scroll to position [0, 0]
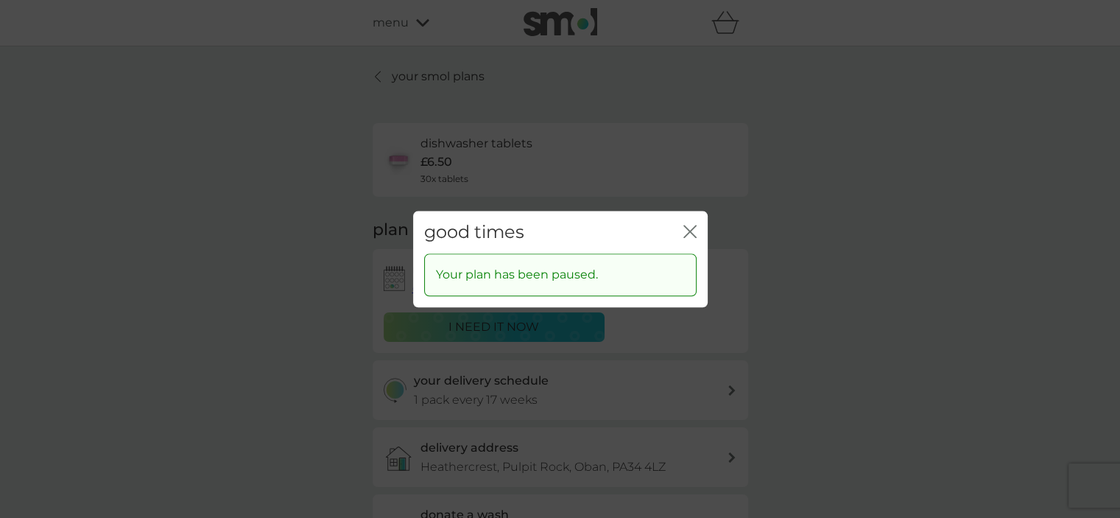
click at [379, 76] on div "good times close Your plan has been paused." at bounding box center [560, 259] width 1120 height 518
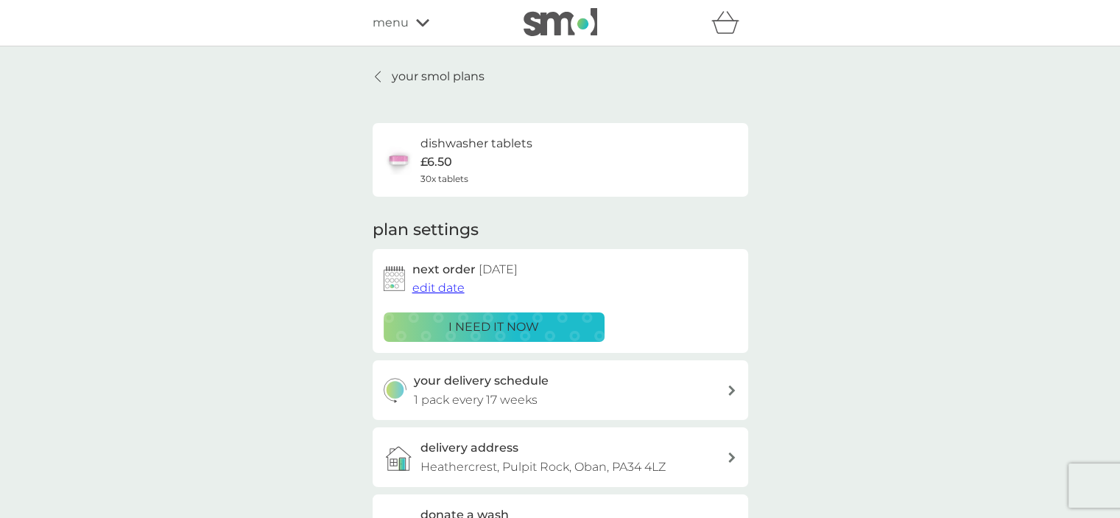
click at [440, 289] on span "edit date" at bounding box center [439, 288] width 52 height 14
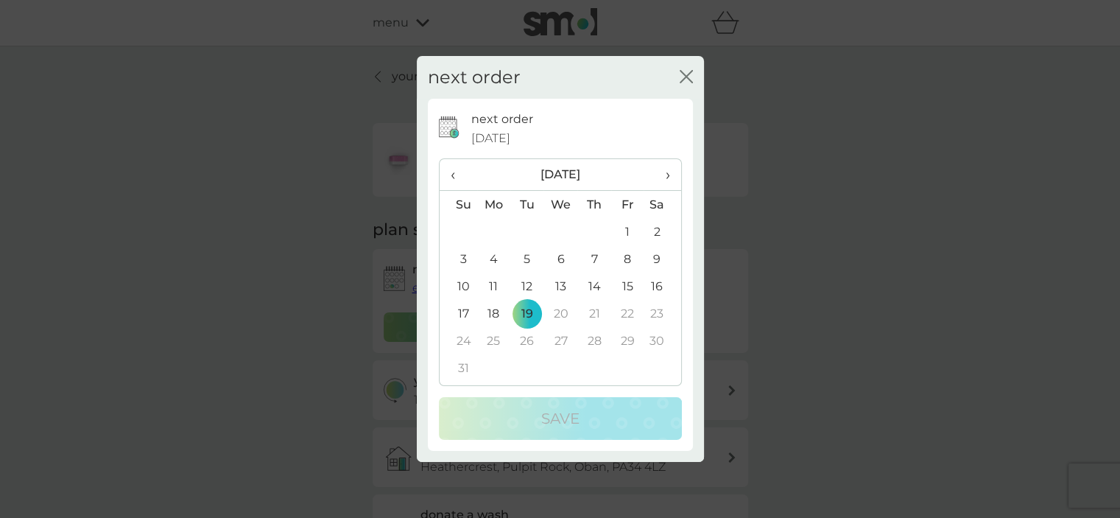
click at [681, 73] on icon "close" at bounding box center [686, 76] width 13 height 13
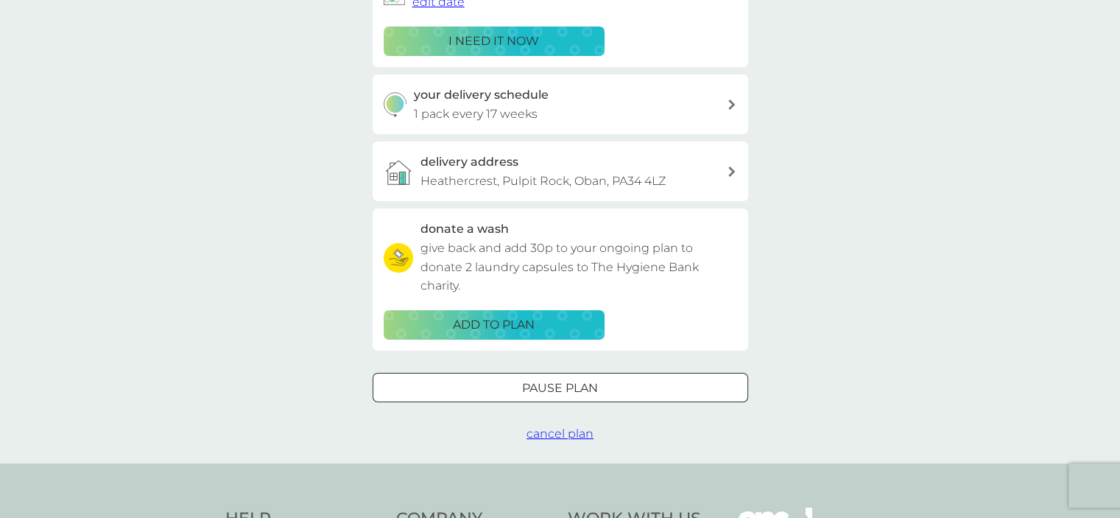
scroll to position [302, 0]
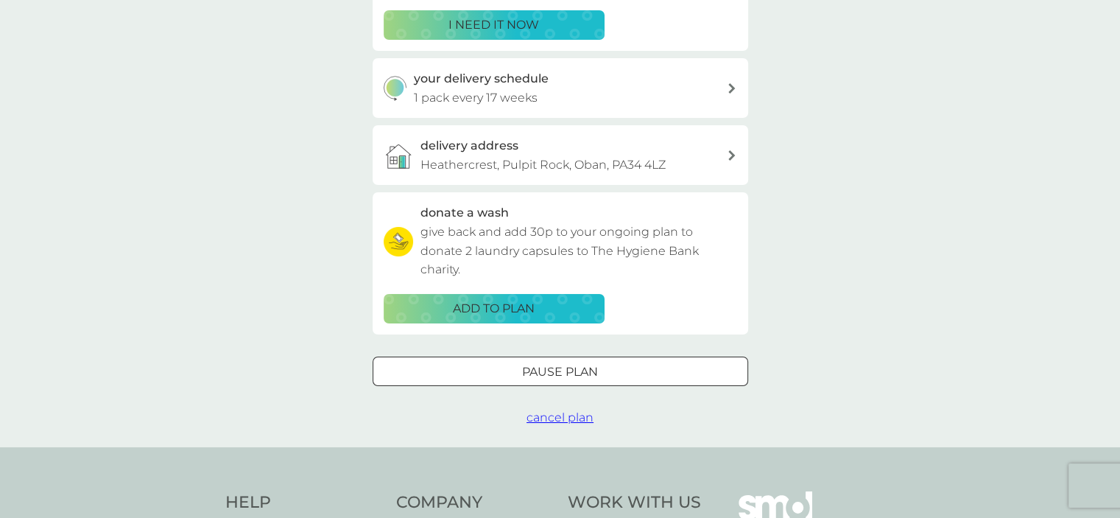
click at [541, 373] on div at bounding box center [560, 371] width 53 height 15
select select "6"
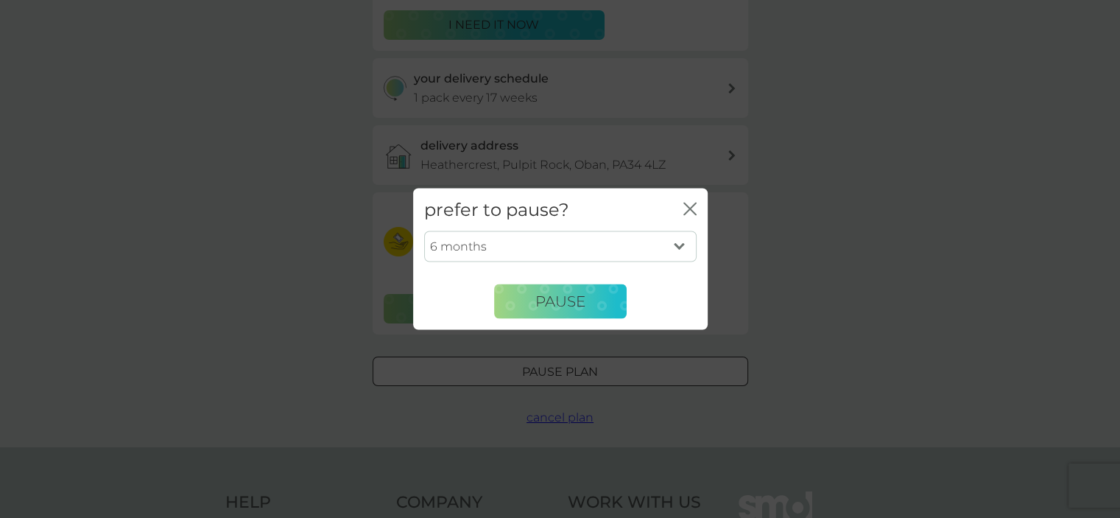
click at [541, 373] on div "prefer to pause? close 1 month 2 months 3 months 4 months 5 months 6 months Pau…" at bounding box center [560, 259] width 1120 height 518
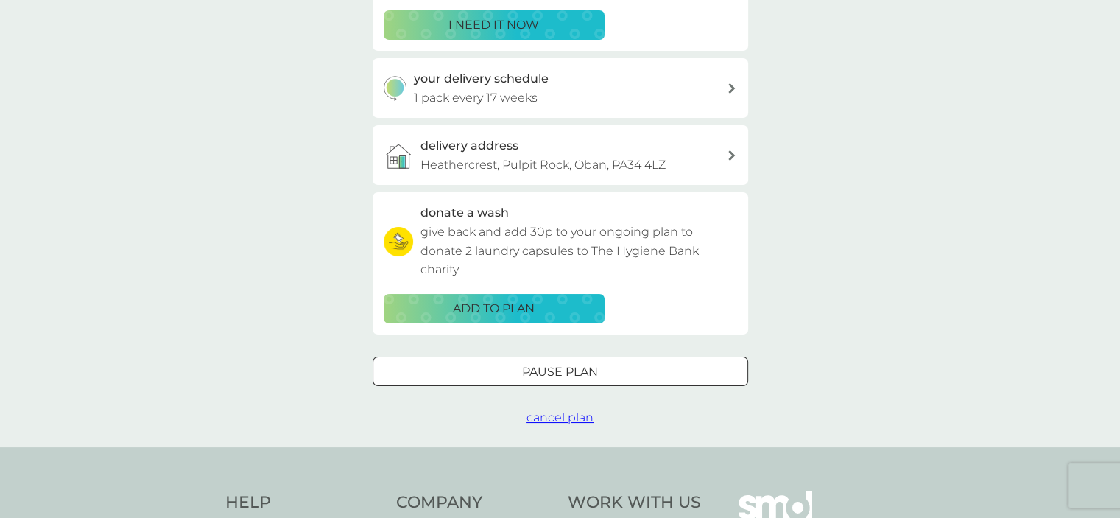
click at [541, 373] on div at bounding box center [542, 370] width 13 height 13
select select "6"
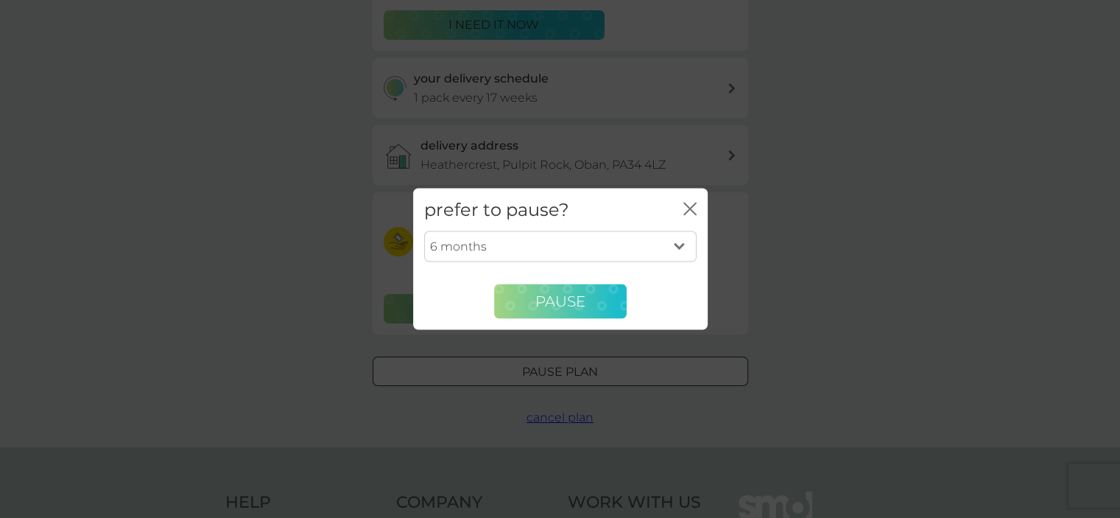
click at [547, 307] on span "Pause" at bounding box center [561, 301] width 50 height 18
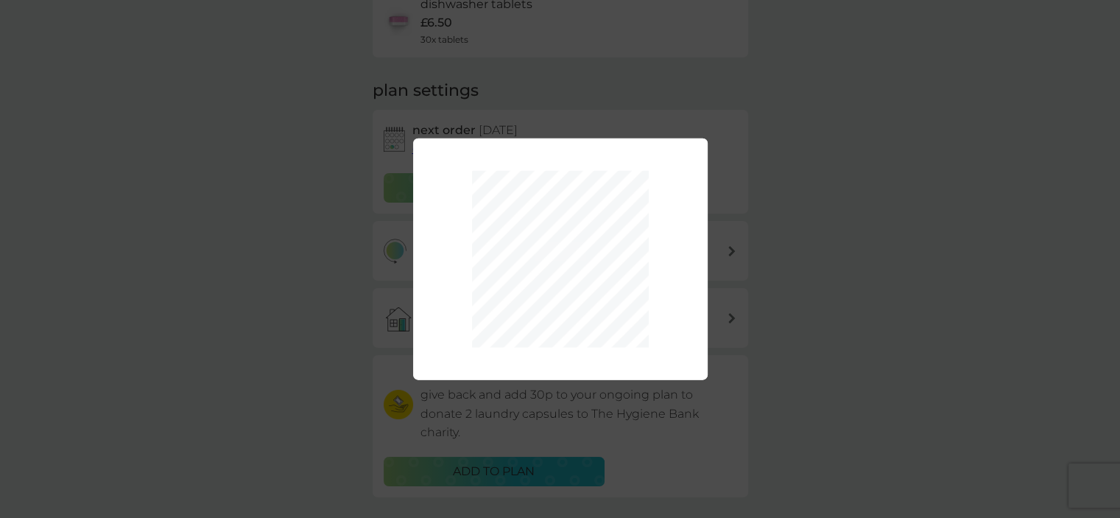
scroll to position [0, 0]
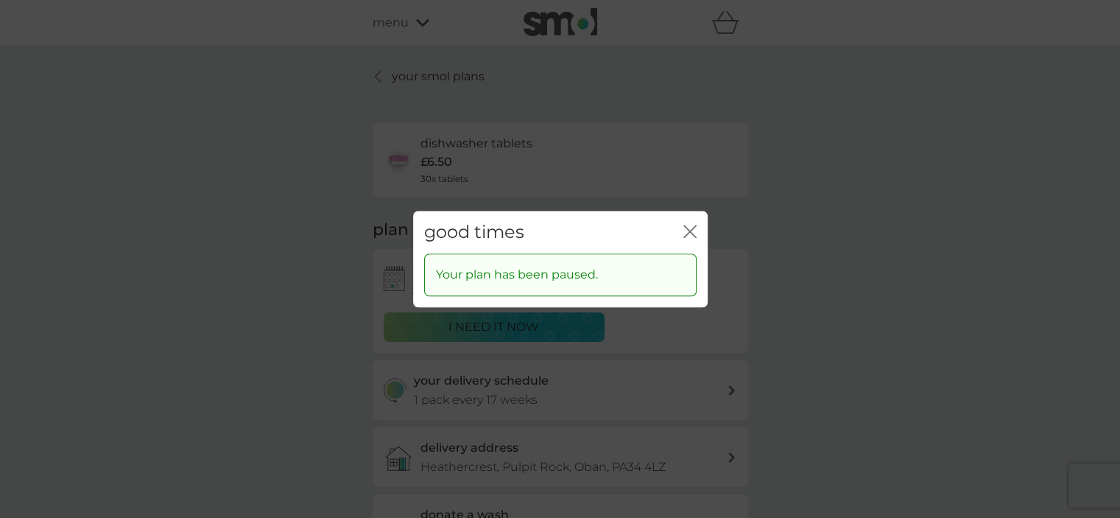
click at [393, 26] on div "good times close Your plan has been paused." at bounding box center [560, 259] width 1120 height 518
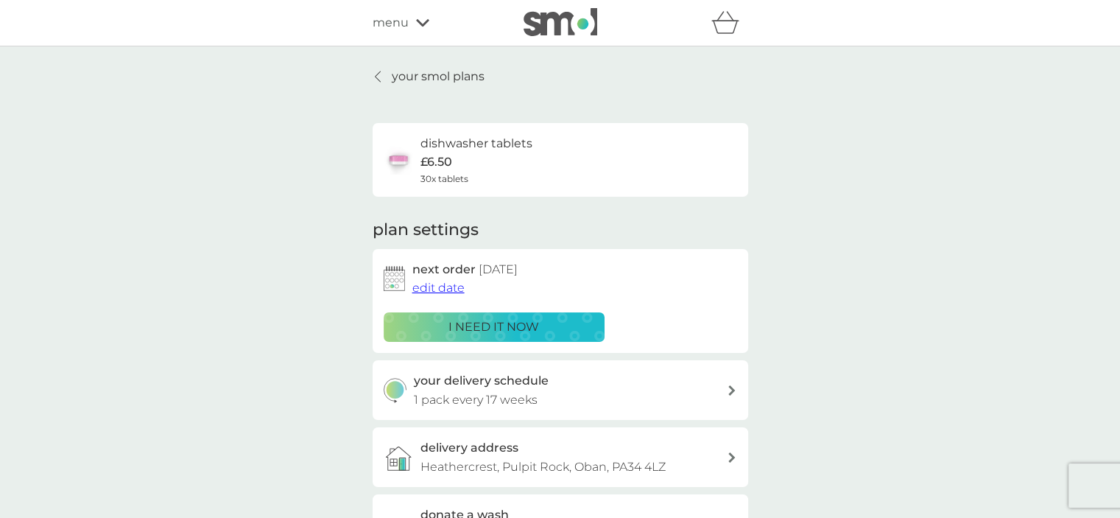
click at [448, 75] on p "your smol plans" at bounding box center [438, 76] width 93 height 19
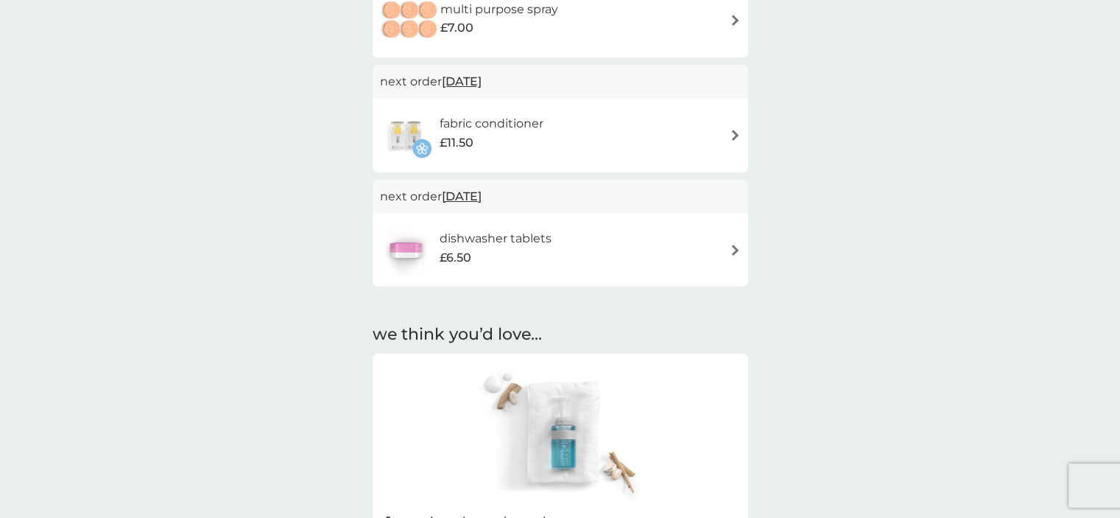
scroll to position [577, 0]
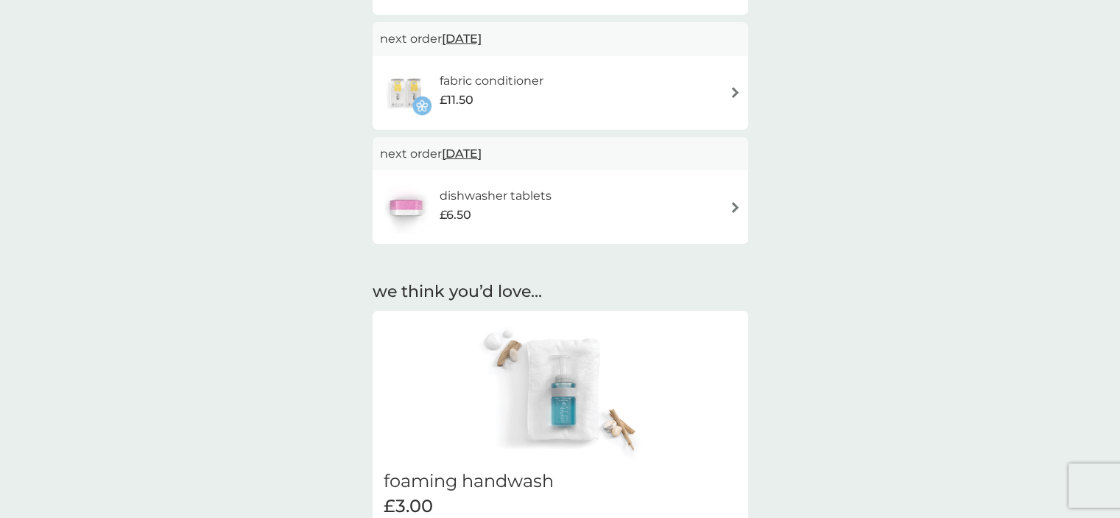
click at [734, 206] on img at bounding box center [735, 207] width 11 height 11
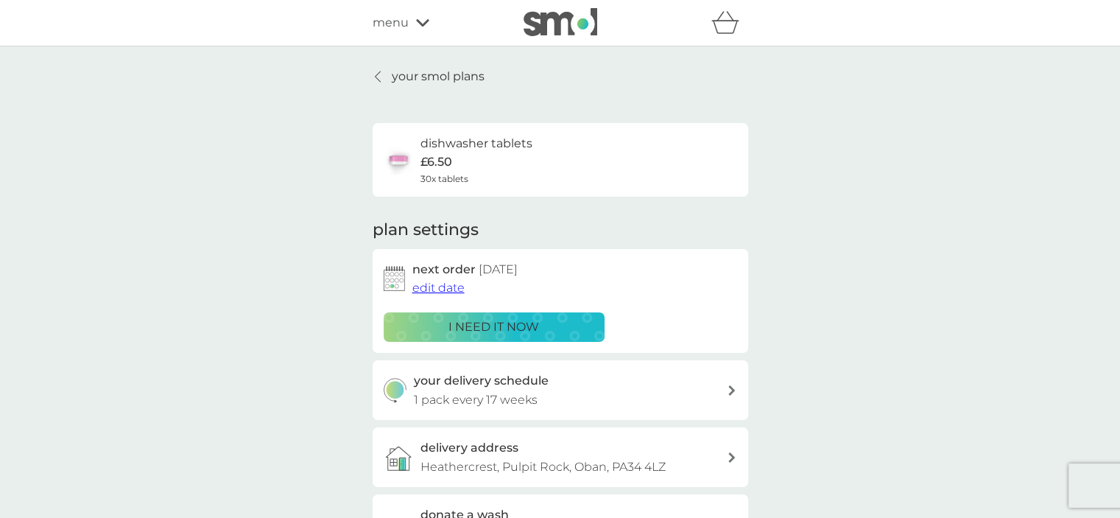
click at [433, 292] on span "edit date" at bounding box center [439, 288] width 52 height 14
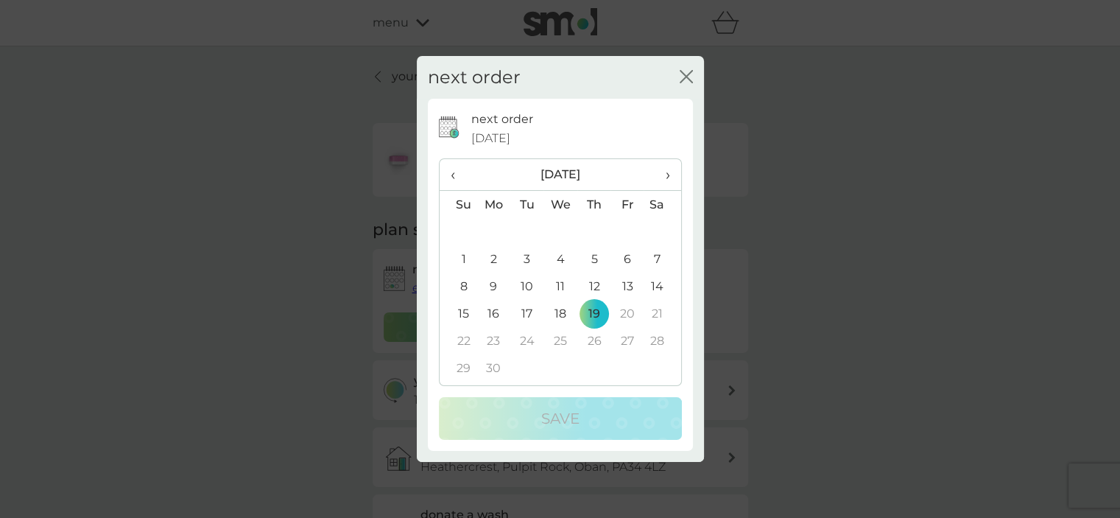
click at [668, 175] on span "›" at bounding box center [662, 174] width 15 height 31
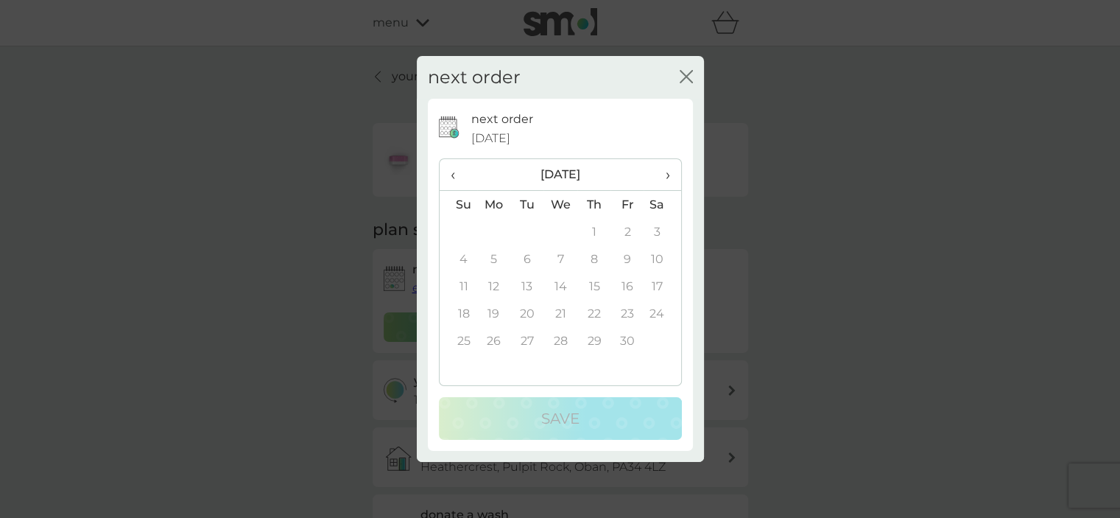
click at [668, 175] on span "›" at bounding box center [662, 174] width 15 height 31
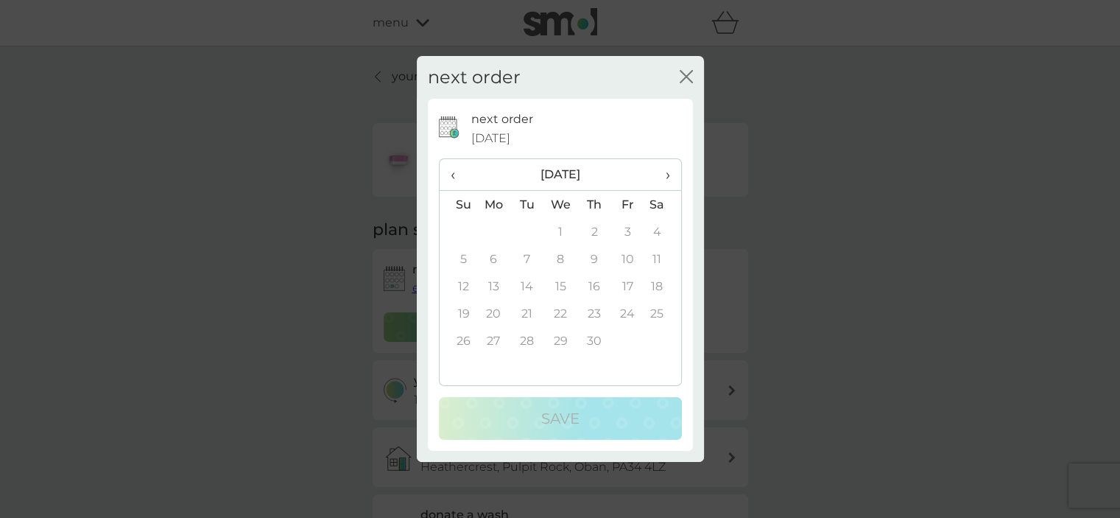
click at [668, 175] on span "›" at bounding box center [662, 174] width 15 height 31
click at [455, 172] on span "‹" at bounding box center [458, 174] width 15 height 31
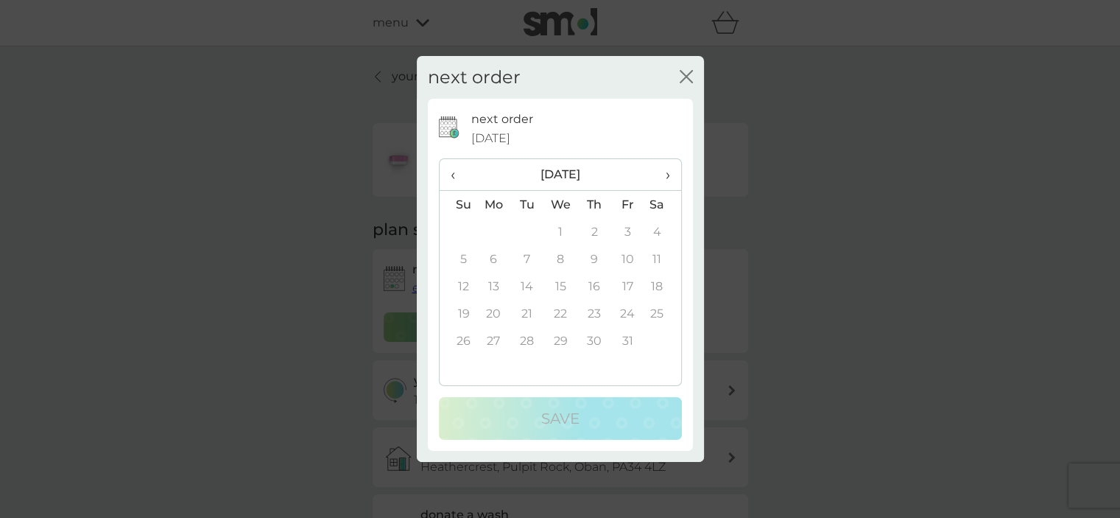
click at [455, 172] on span "‹" at bounding box center [458, 174] width 15 height 31
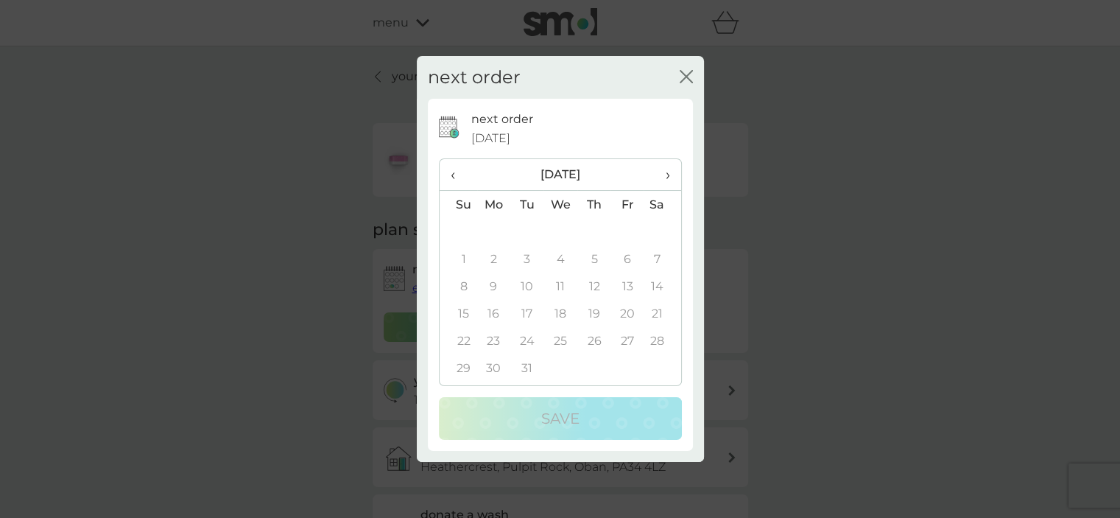
click at [455, 172] on span "‹" at bounding box center [458, 174] width 15 height 31
click at [639, 171] on th "[DATE]" at bounding box center [560, 175] width 167 height 32
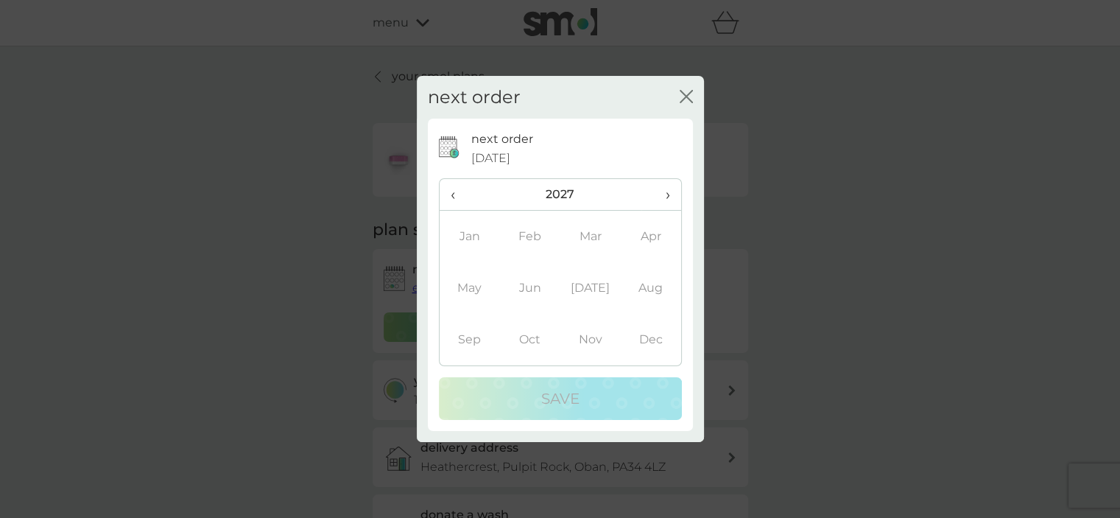
click at [639, 170] on div "next order [DATE] ‹ 2027 › Jan Feb Mar Apr May Jun [DATE] Aug Sep Oct Nov Dec S…" at bounding box center [560, 275] width 243 height 290
click at [452, 197] on span "‹" at bounding box center [459, 194] width 17 height 31
click at [470, 237] on td "Jan" at bounding box center [470, 237] width 60 height 52
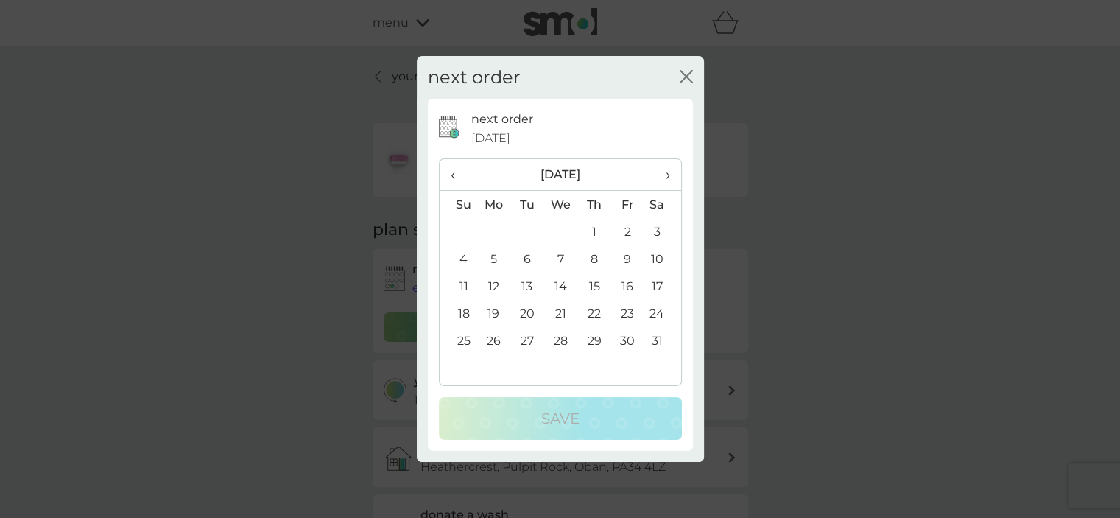
click at [586, 142] on div "next order [DATE]" at bounding box center [576, 129] width 210 height 38
click at [682, 71] on icon "close" at bounding box center [686, 76] width 13 height 13
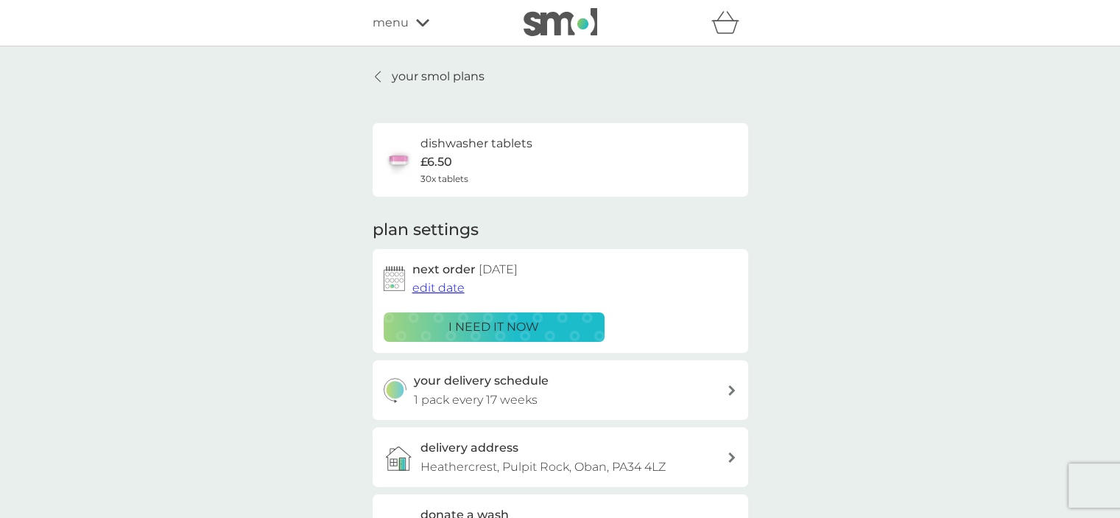
click at [428, 76] on p "your smol plans" at bounding box center [438, 76] width 93 height 19
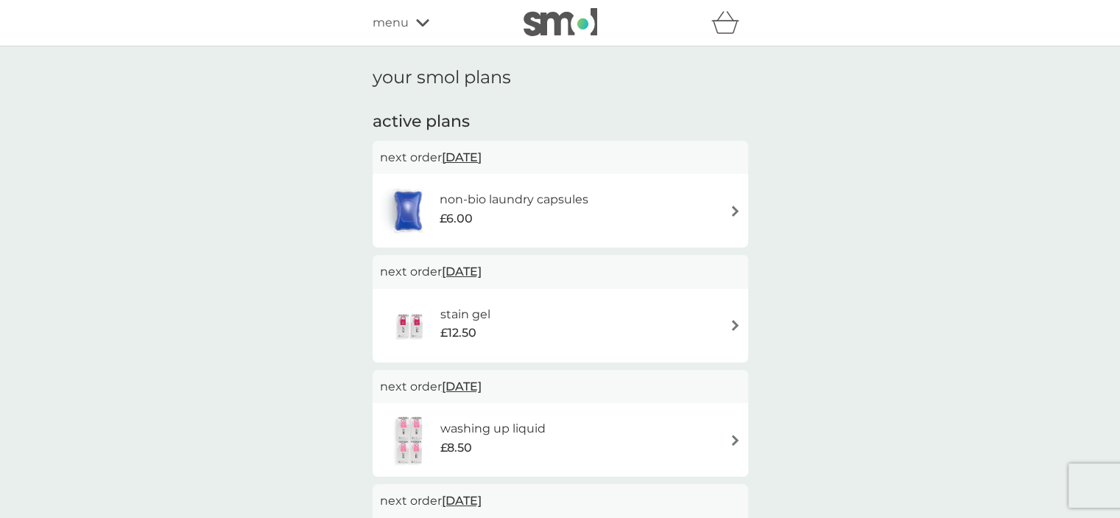
click at [730, 209] on img at bounding box center [735, 211] width 11 height 11
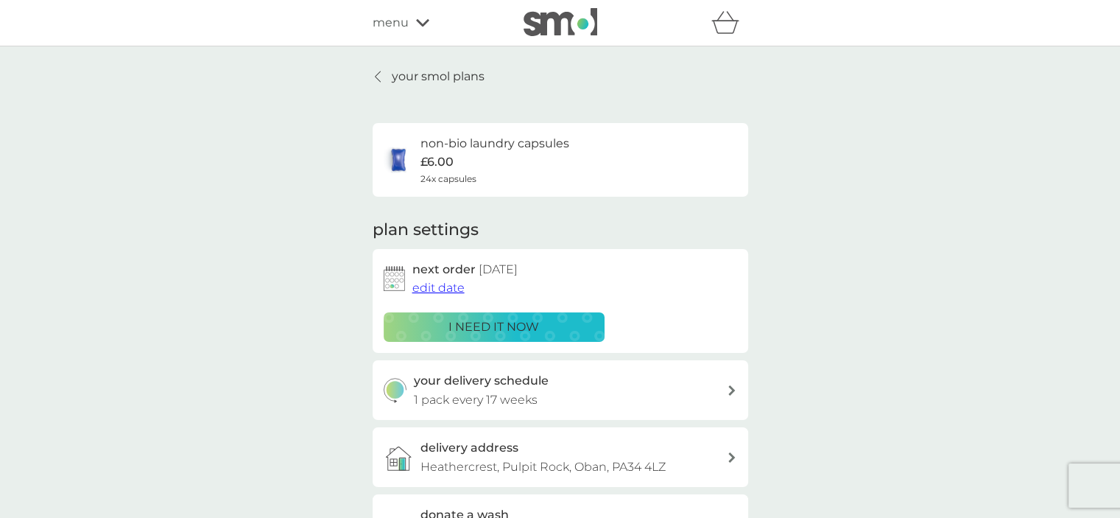
click at [722, 28] on icon "basket" at bounding box center [726, 22] width 28 height 23
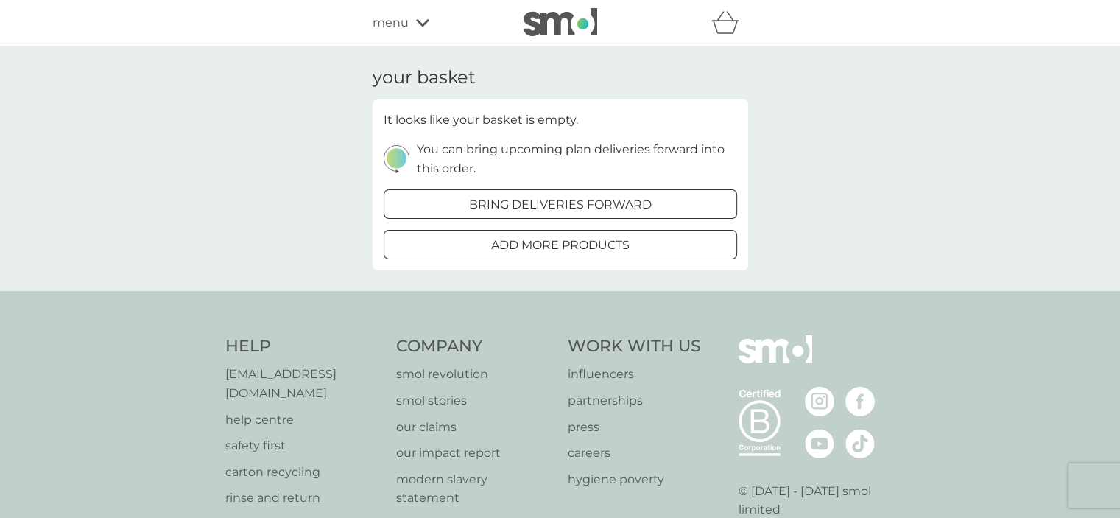
click at [722, 28] on icon "basket" at bounding box center [726, 22] width 28 height 23
click at [398, 22] on span "menu" at bounding box center [391, 22] width 36 height 19
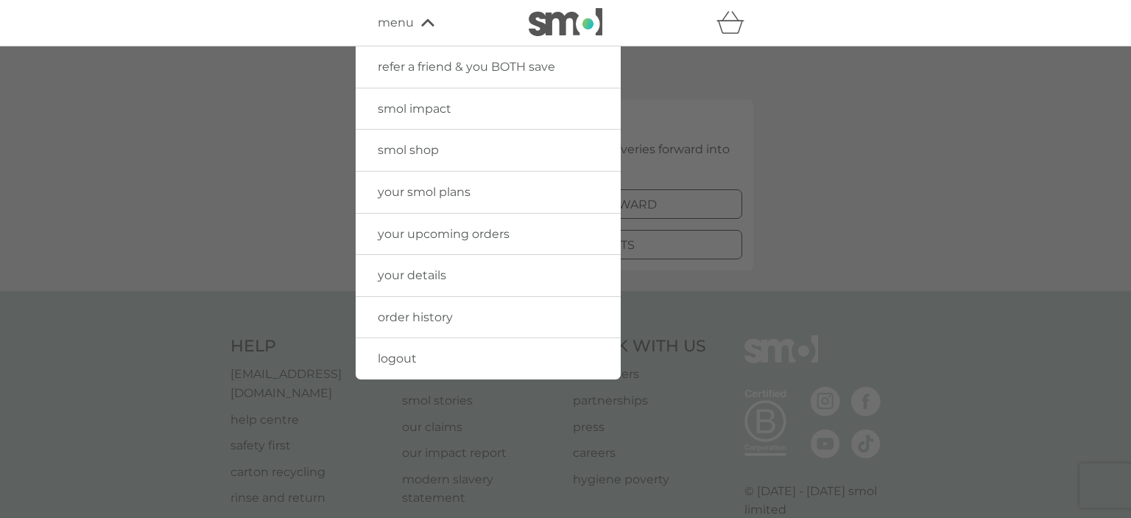
click at [639, 138] on div at bounding box center [565, 305] width 1131 height 518
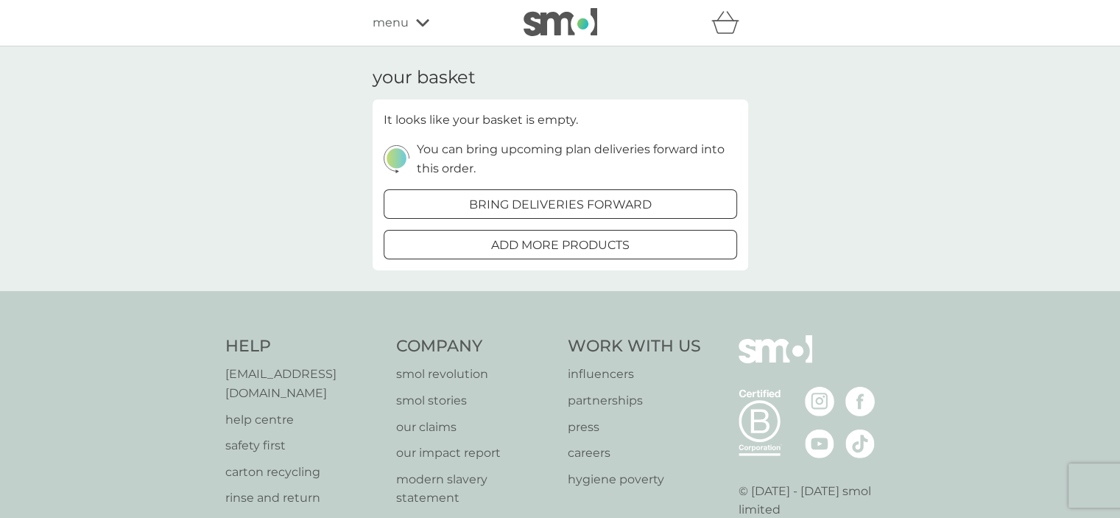
click at [385, 23] on span "menu" at bounding box center [391, 22] width 36 height 19
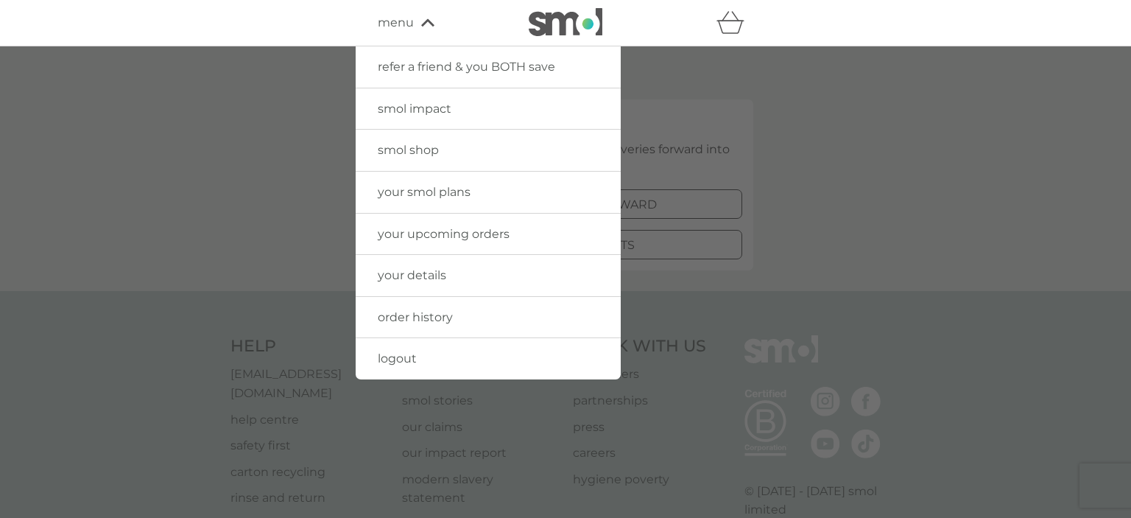
click at [410, 310] on span "order history" at bounding box center [415, 317] width 75 height 14
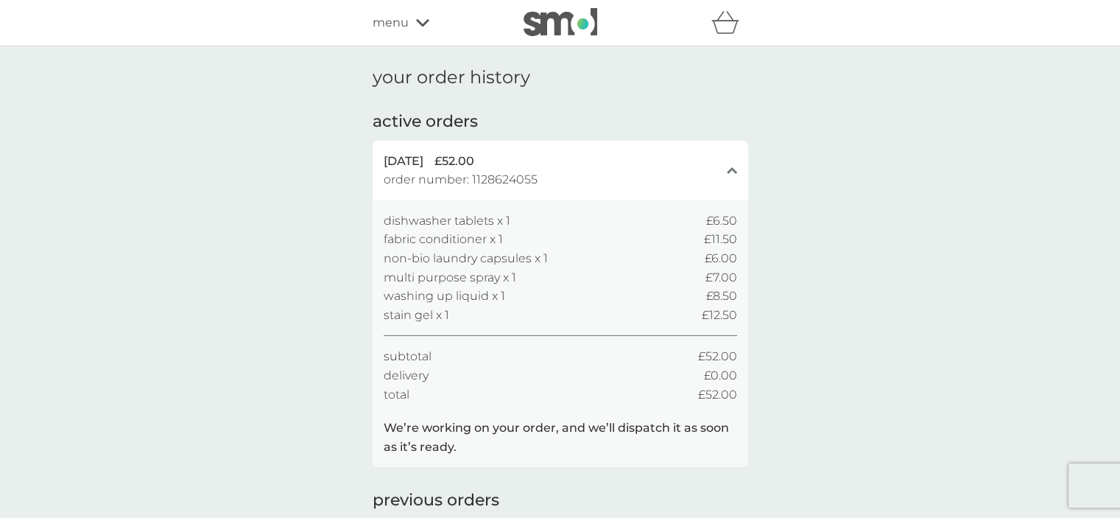
drag, startPoint x: 1114, startPoint y: 129, endPoint x: 904, endPoint y: 144, distance: 210.5
click at [904, 144] on div "your order history active orders [DATE] £52.00 order number: 1128624055 close d…" at bounding box center [560, 333] width 1120 height 575
click at [386, 22] on span "menu" at bounding box center [391, 22] width 36 height 19
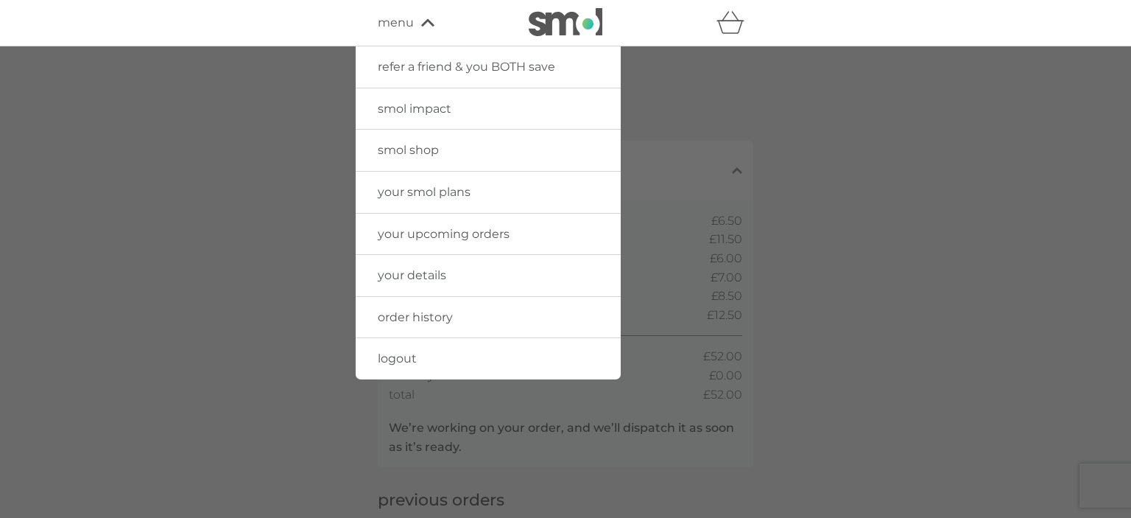
click at [400, 271] on span "your details" at bounding box center [412, 275] width 69 height 14
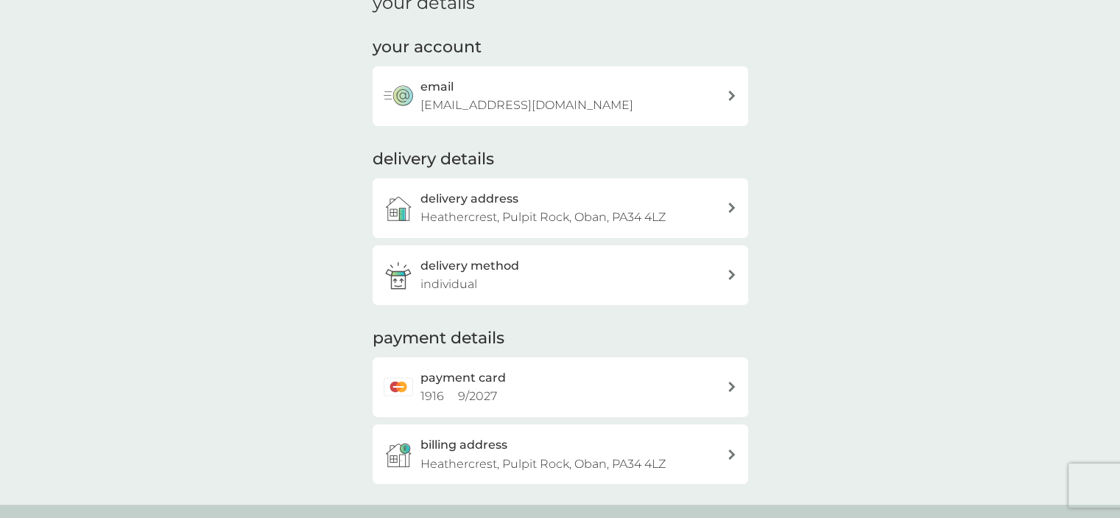
scroll to position [117, 0]
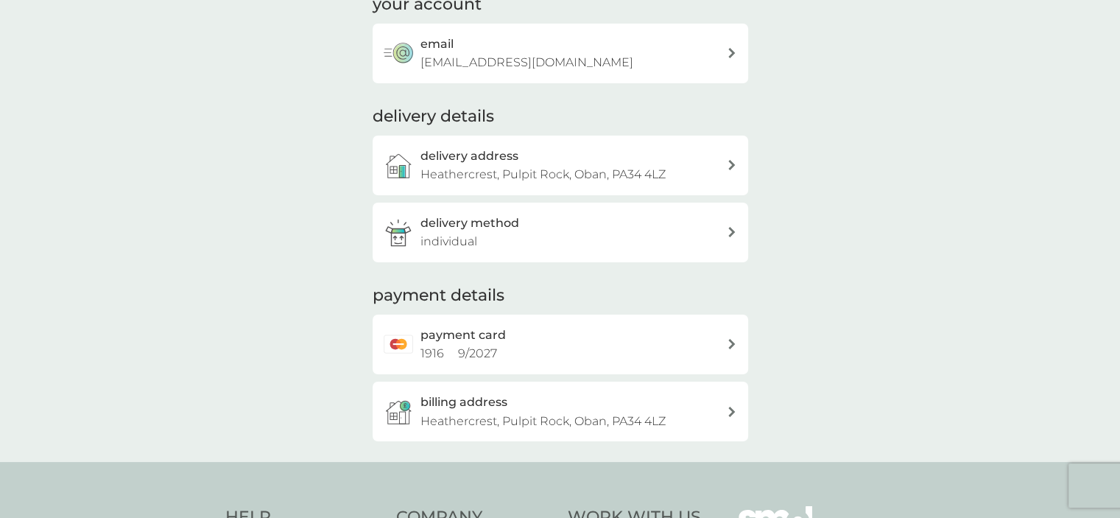
click at [724, 345] on div "payment card 1916 9 / 2027" at bounding box center [574, 345] width 306 height 38
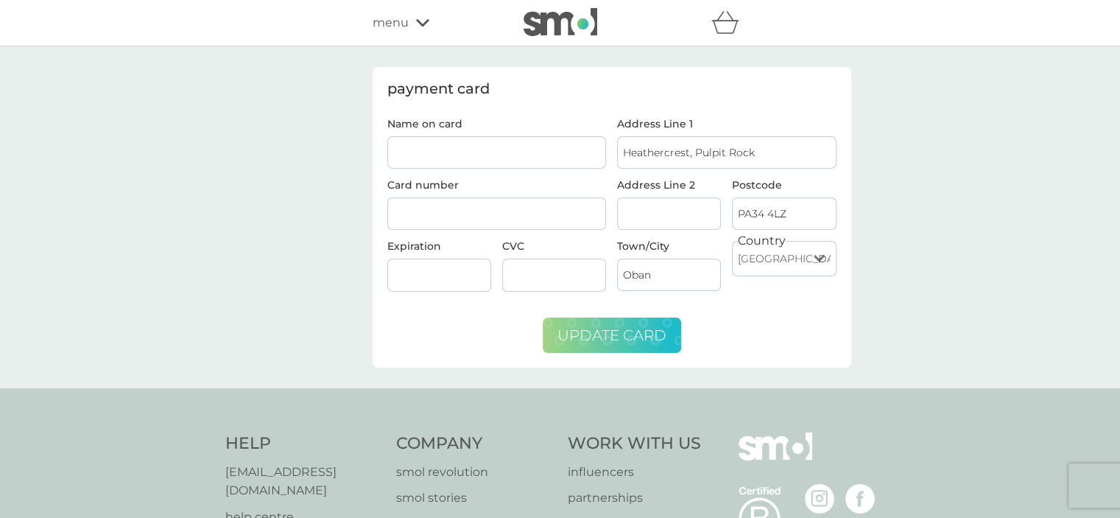
drag, startPoint x: 627, startPoint y: 347, endPoint x: 602, endPoint y: 339, distance: 26.3
click at [602, 339] on button "update card" at bounding box center [612, 334] width 138 height 35
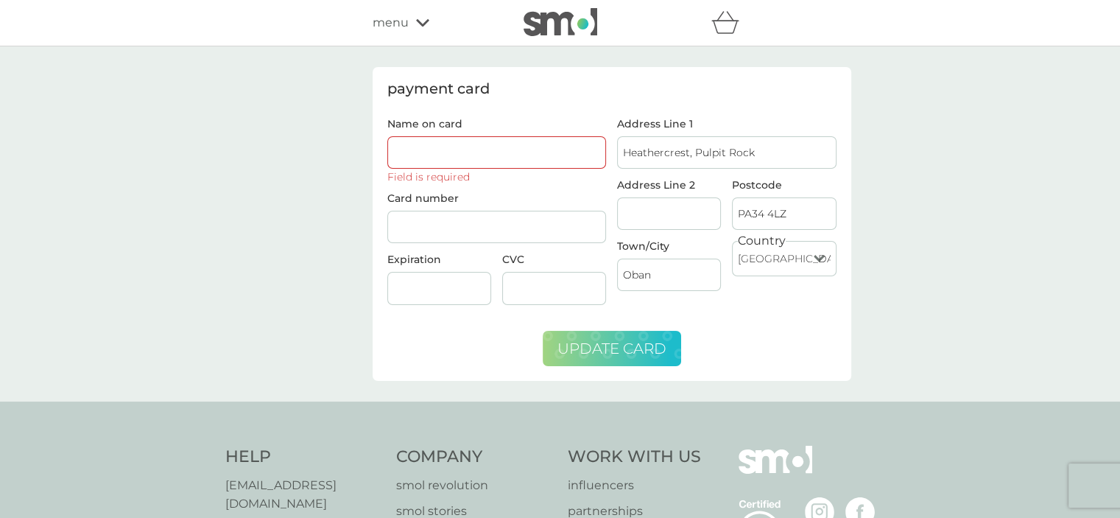
drag, startPoint x: 601, startPoint y: 351, endPoint x: 576, endPoint y: 340, distance: 27.1
click at [576, 340] on span "update card" at bounding box center [612, 349] width 109 height 18
click at [388, 21] on span "menu" at bounding box center [391, 22] width 36 height 19
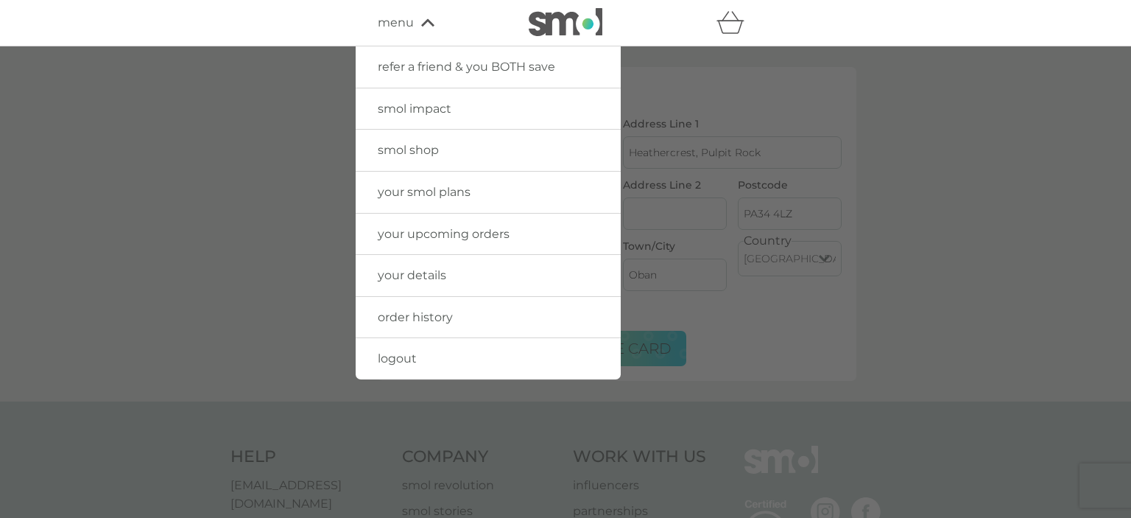
click at [393, 272] on span "your details" at bounding box center [412, 275] width 69 height 14
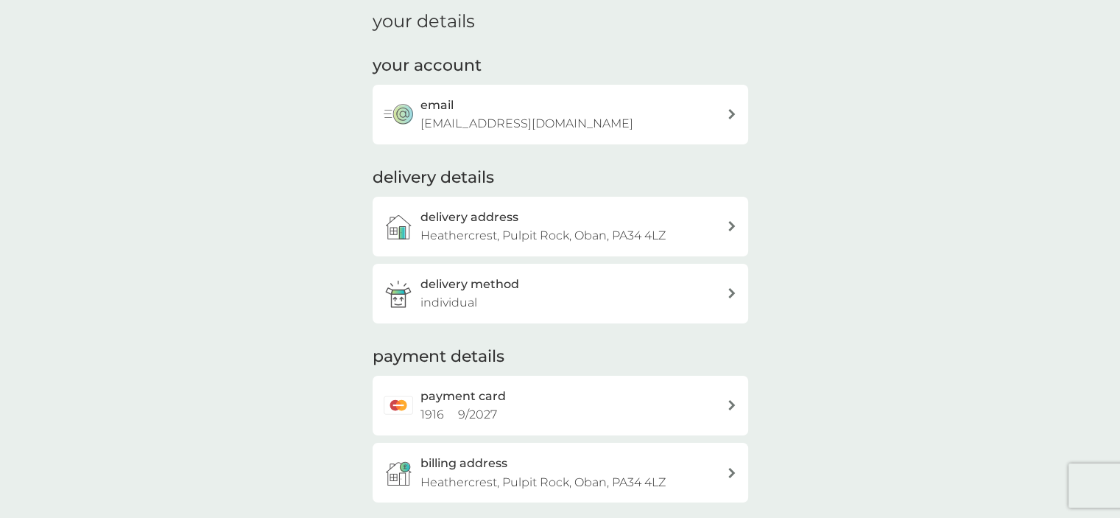
scroll to position [95, 0]
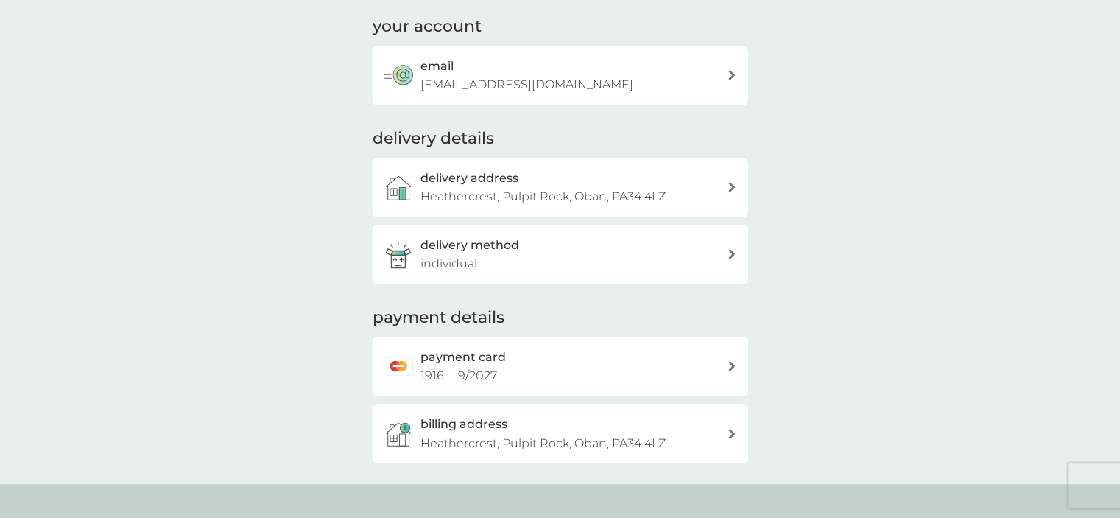
click at [732, 368] on icon at bounding box center [732, 366] width 7 height 10
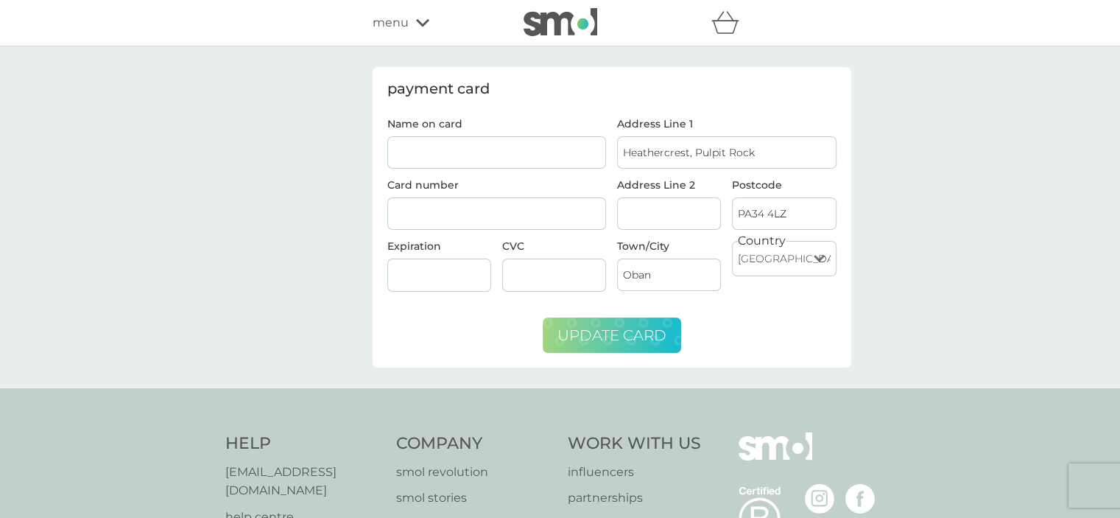
click at [599, 332] on span "update card" at bounding box center [612, 335] width 109 height 18
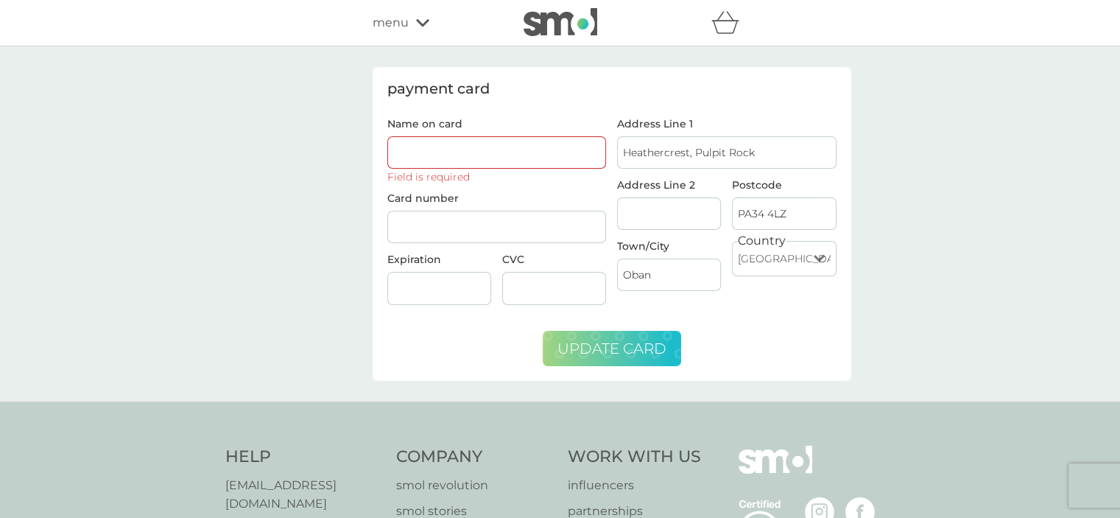
click at [620, 345] on span "update card" at bounding box center [612, 349] width 109 height 18
click at [389, 19] on span "menu" at bounding box center [391, 22] width 36 height 19
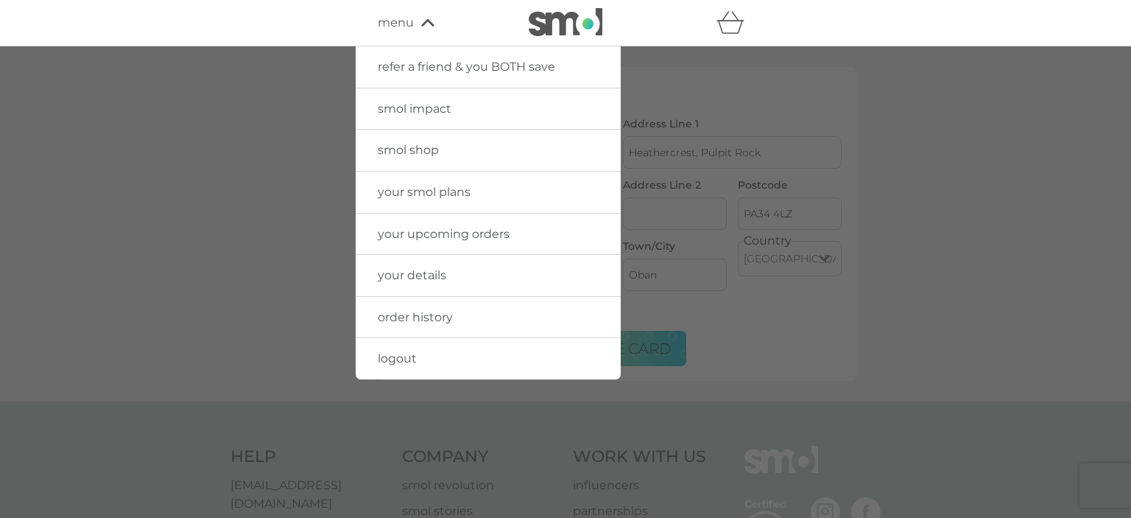
click at [417, 314] on span "order history" at bounding box center [415, 317] width 75 height 14
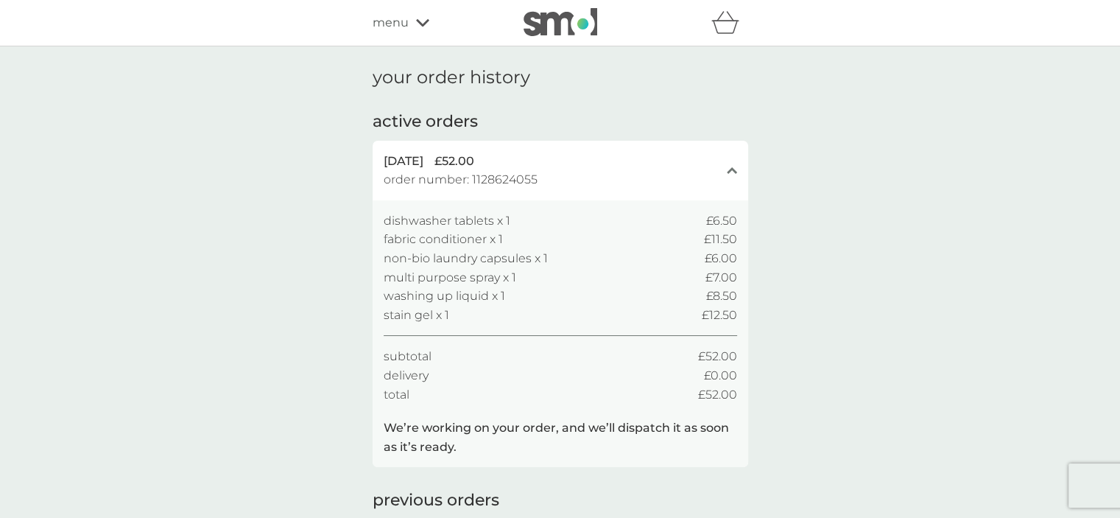
click at [729, 169] on icon "close" at bounding box center [732, 169] width 10 height 7
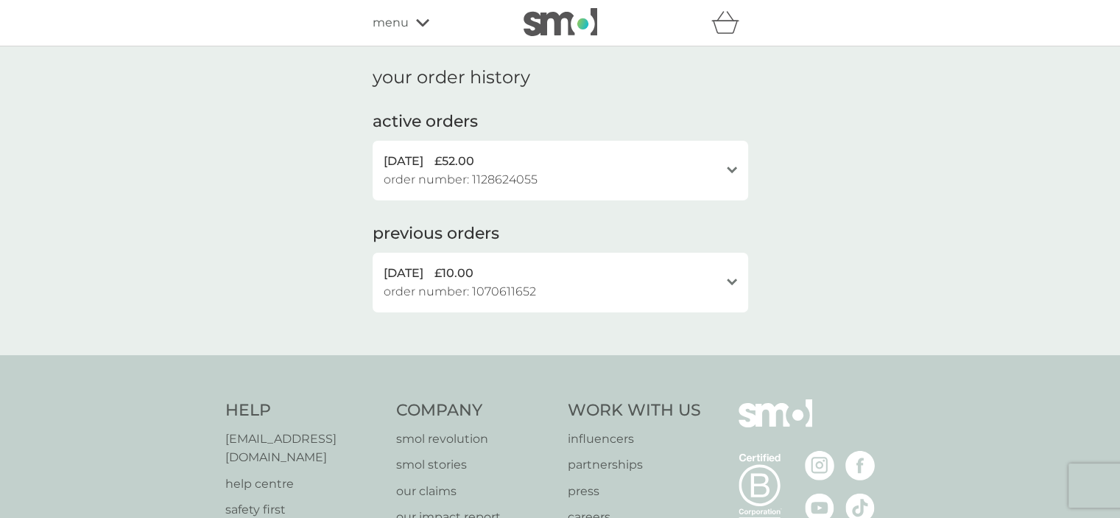
click at [729, 169] on icon at bounding box center [732, 169] width 10 height 7
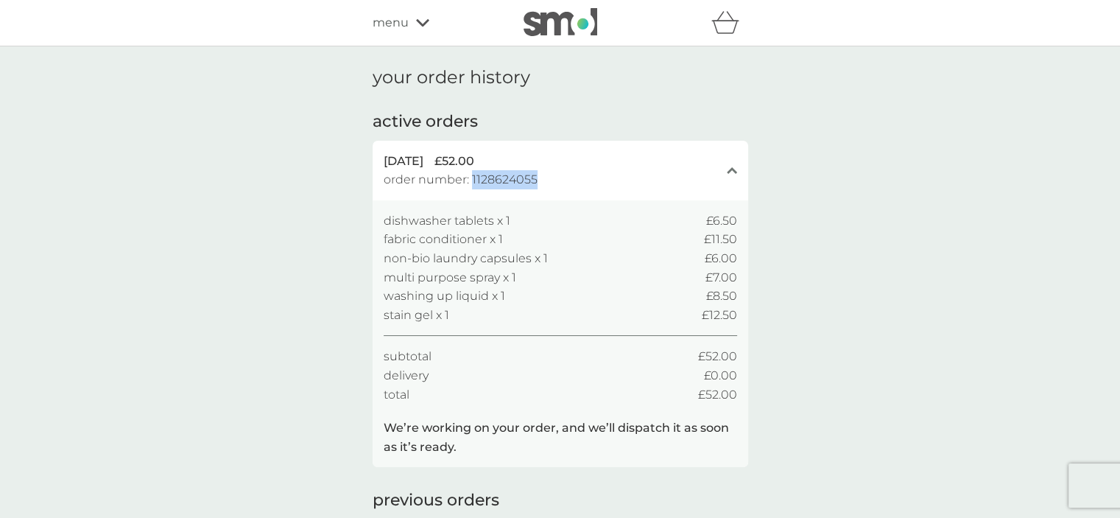
drag, startPoint x: 541, startPoint y: 178, endPoint x: 470, endPoint y: 173, distance: 71.6
click at [470, 173] on div "[DATE] £52.00 order number: 1128624055" at bounding box center [552, 171] width 336 height 38
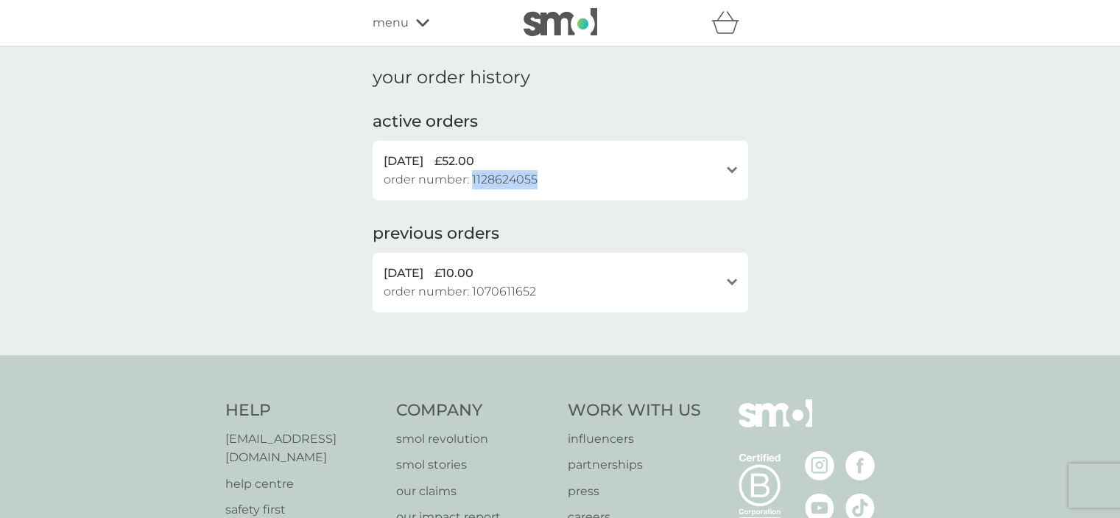
copy span "1128624055"
click at [382, 23] on span "menu" at bounding box center [391, 22] width 36 height 19
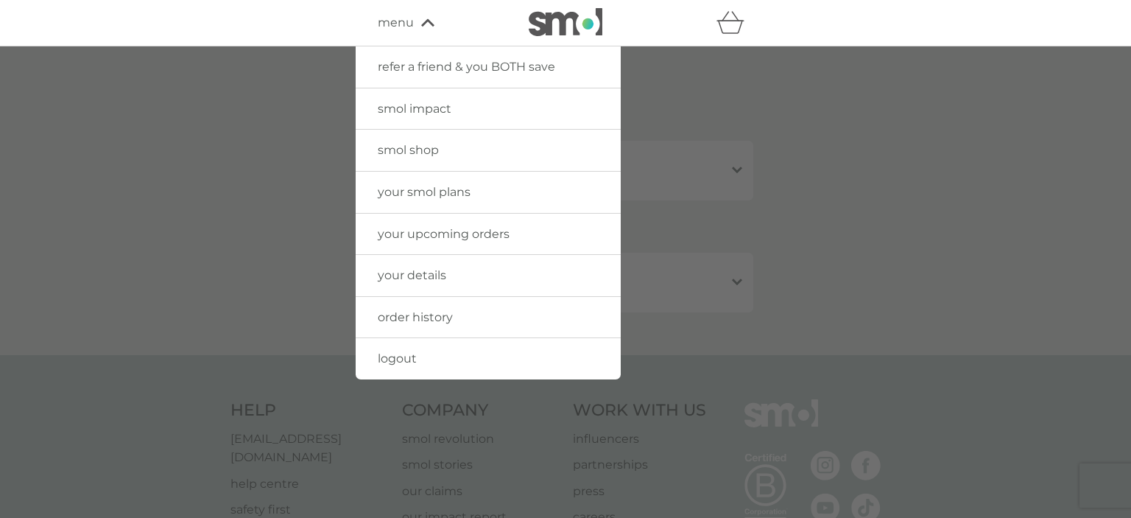
click at [388, 153] on span "smol shop" at bounding box center [408, 150] width 61 height 14
